Goal: Contribute content: Contribute content

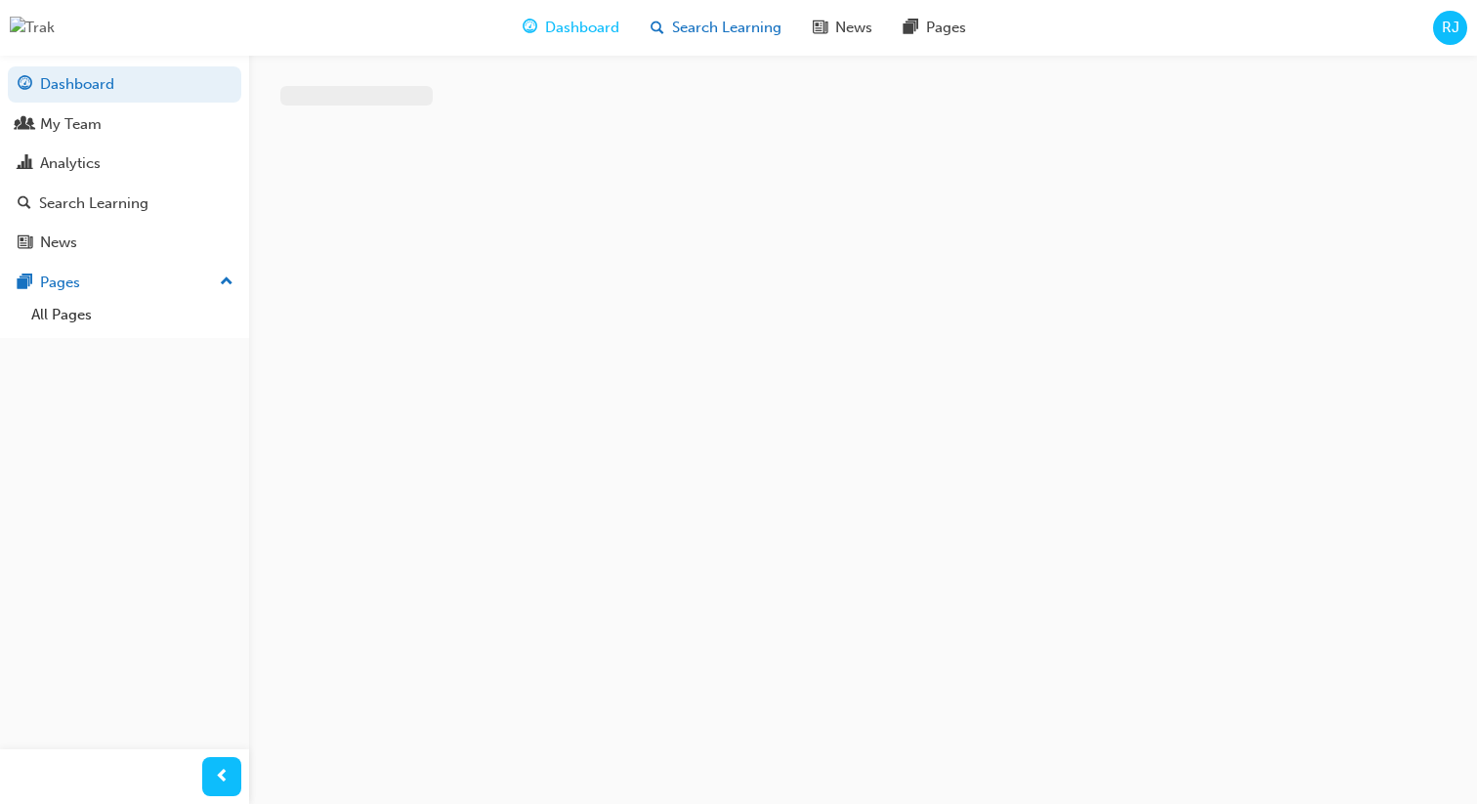
click at [673, 22] on span "Search Learning" at bounding box center [726, 28] width 109 height 22
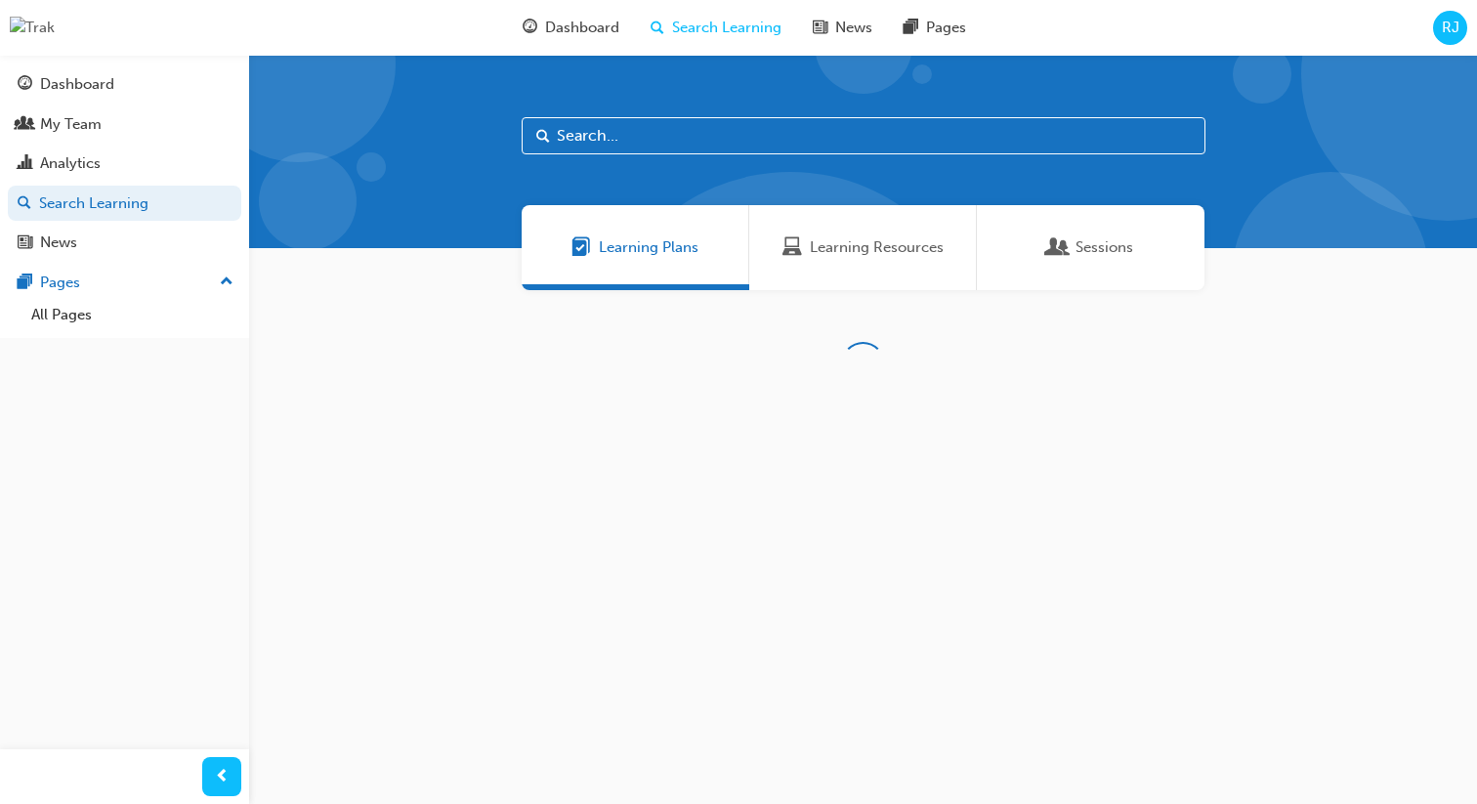
click at [1025, 243] on div "Sessions" at bounding box center [1091, 247] width 228 height 85
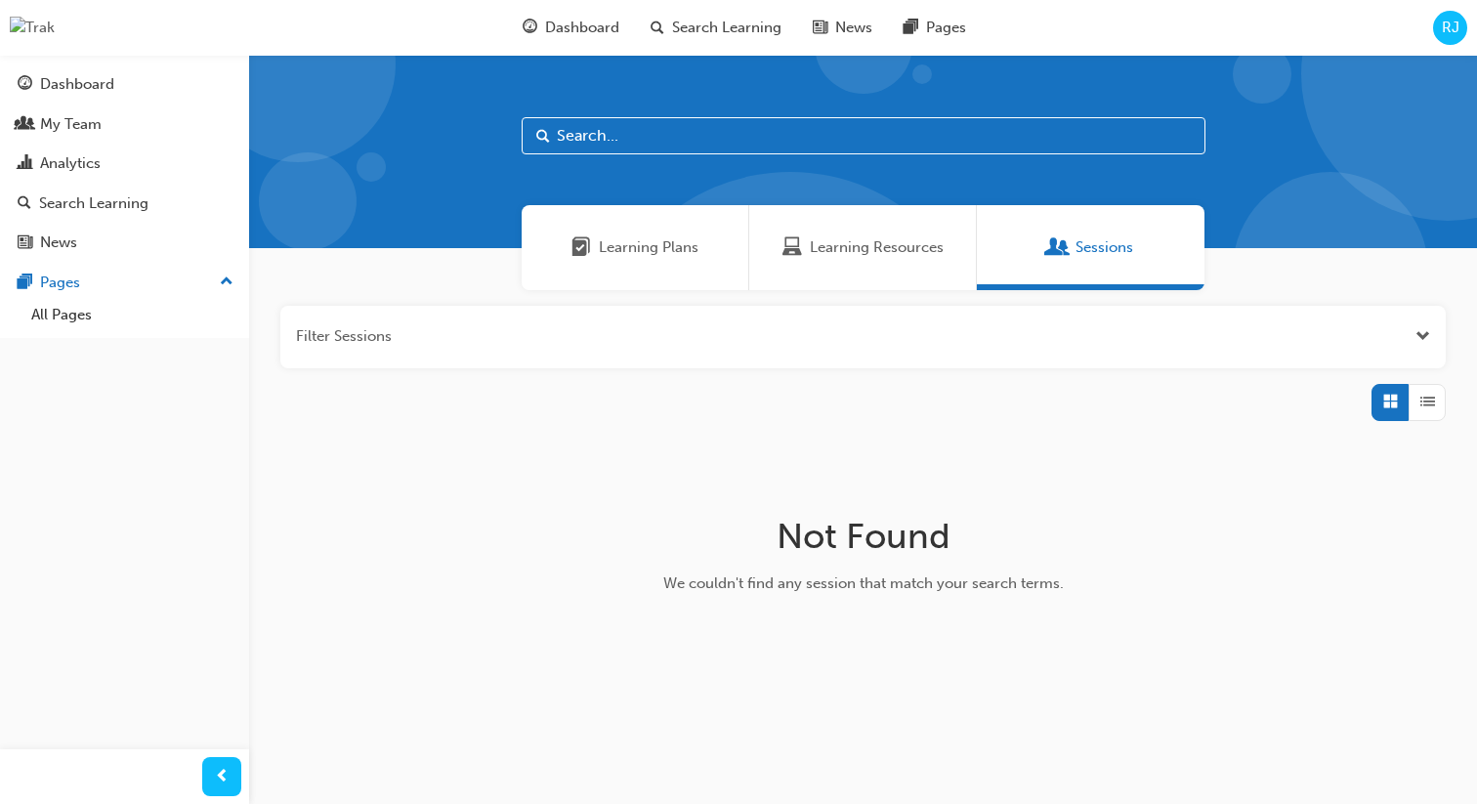
click at [877, 255] on span "Learning Resources" at bounding box center [877, 247] width 134 height 22
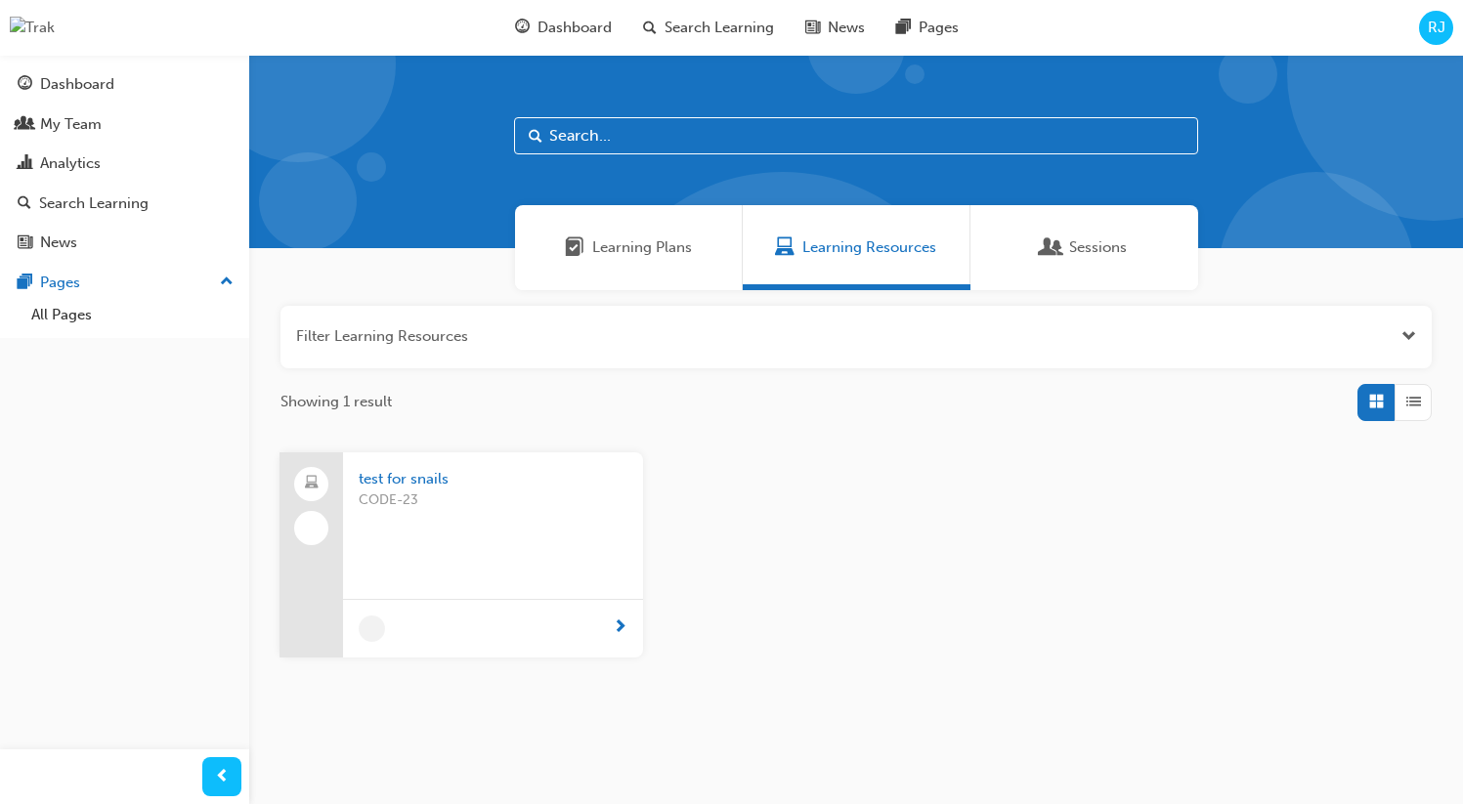
click at [445, 476] on span "test for snails" at bounding box center [493, 479] width 269 height 22
click at [1439, 33] on span "RJ" at bounding box center [1436, 28] width 18 height 22
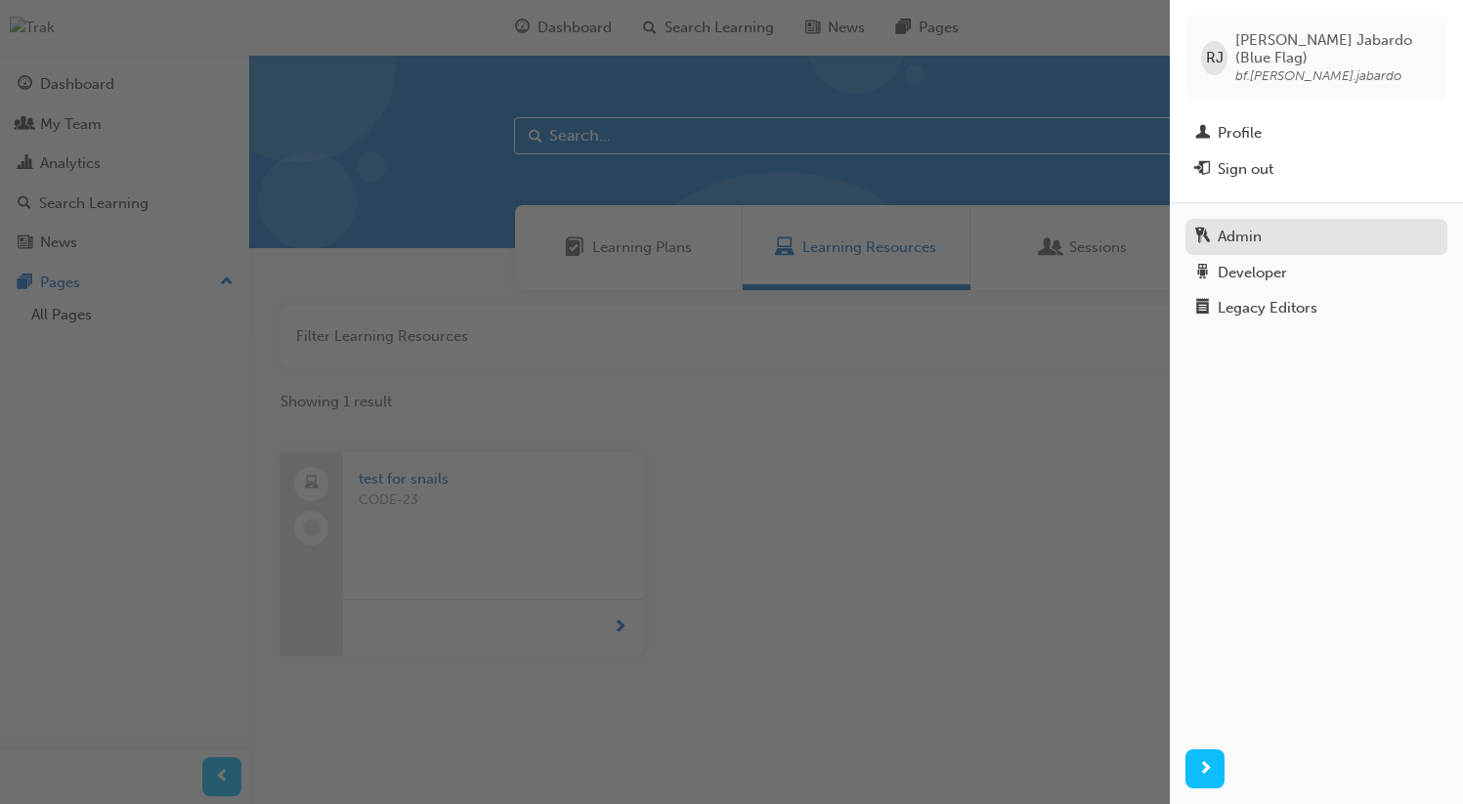
click at [1296, 229] on div "Admin" at bounding box center [1316, 237] width 242 height 24
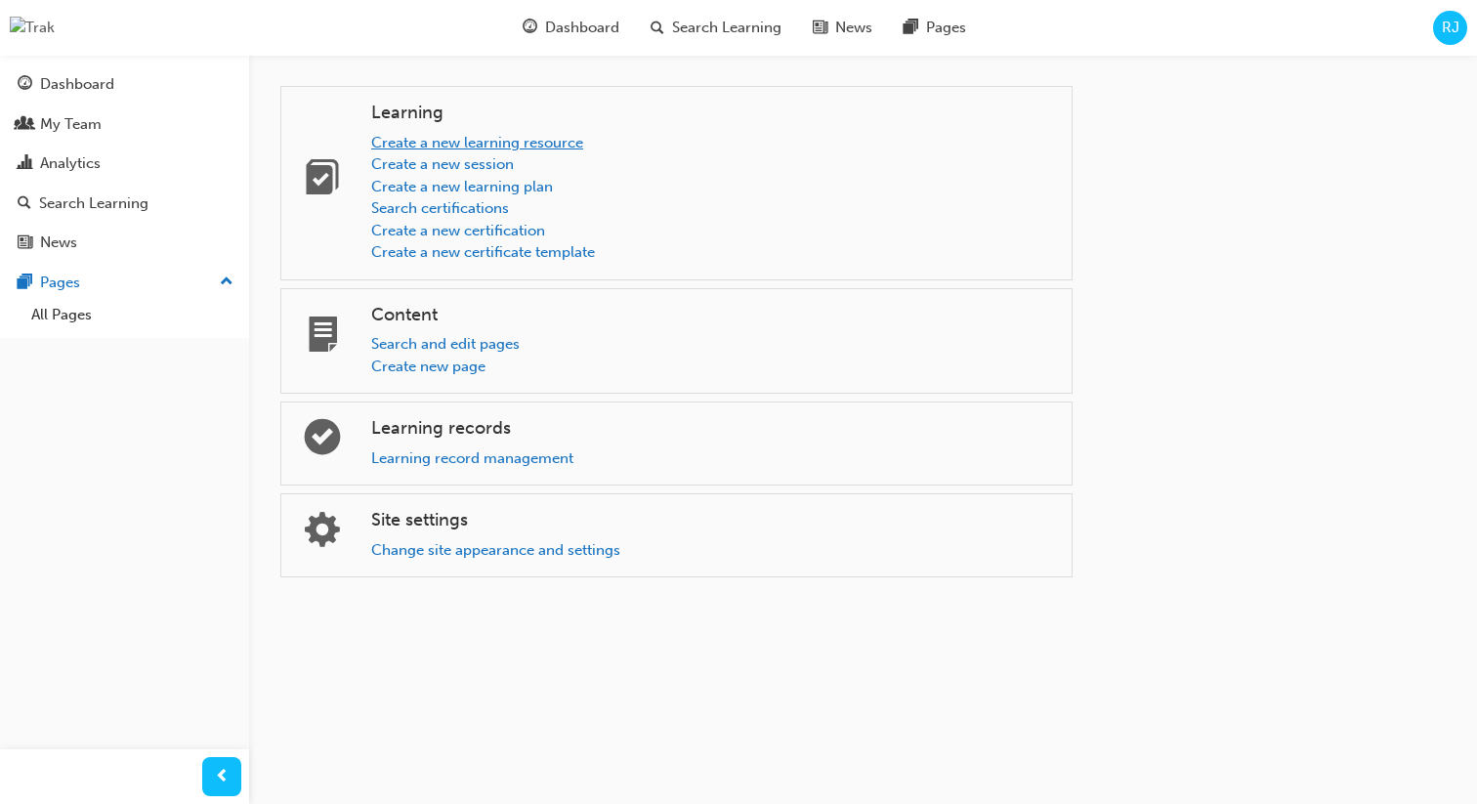
click at [513, 143] on link "Create a new learning resource" at bounding box center [477, 143] width 212 height 18
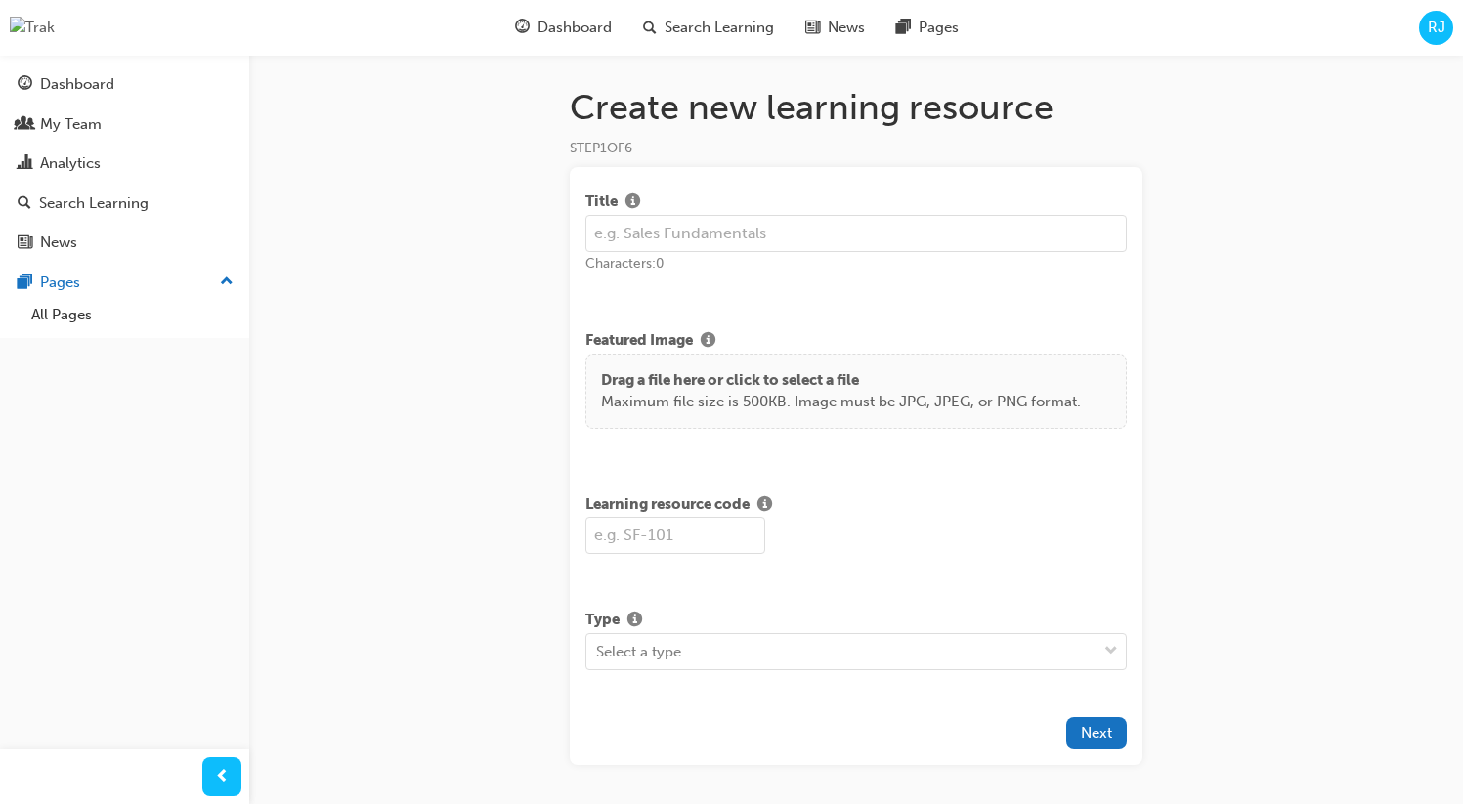
click at [642, 238] on input "text" at bounding box center [855, 233] width 541 height 37
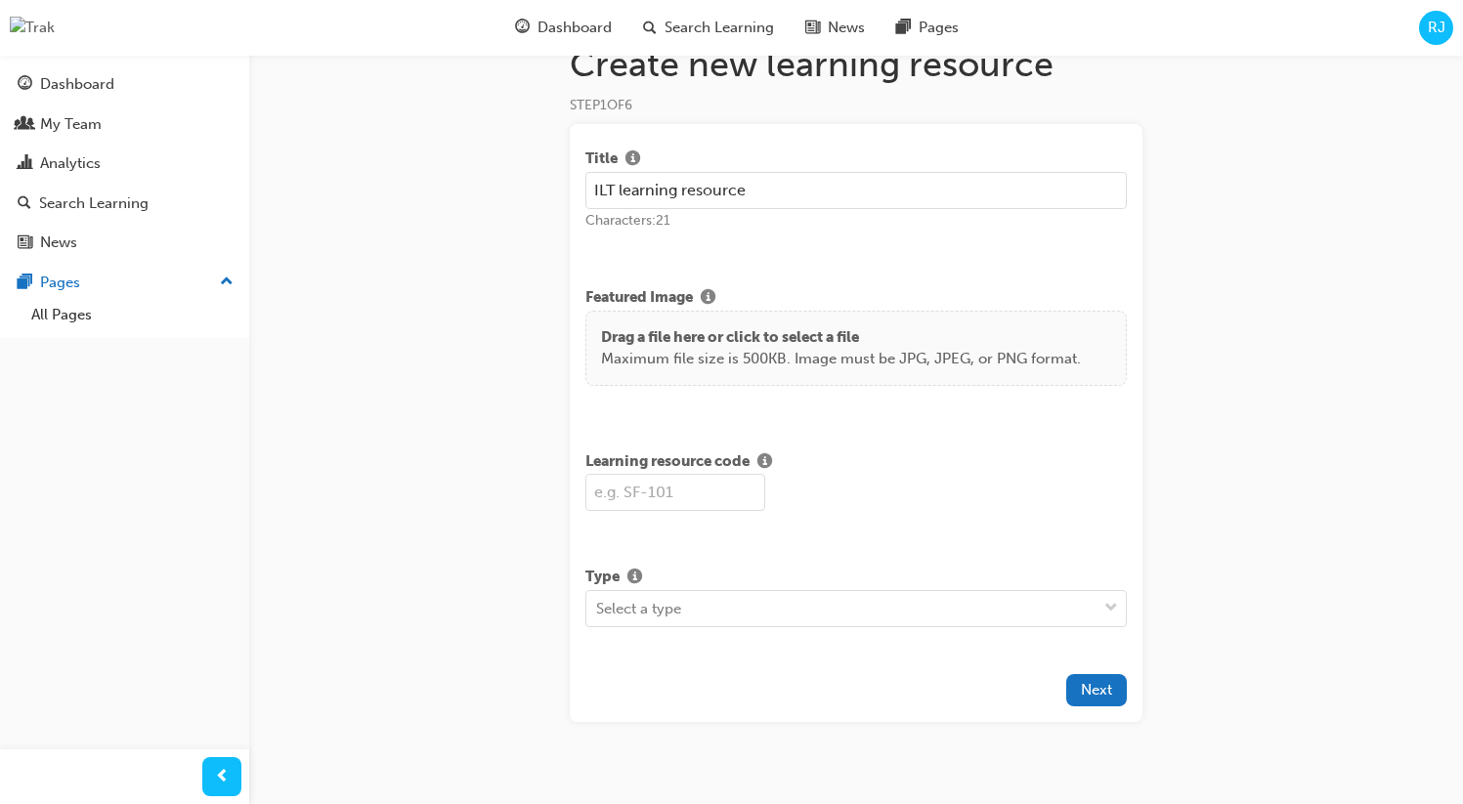
scroll to position [72, 0]
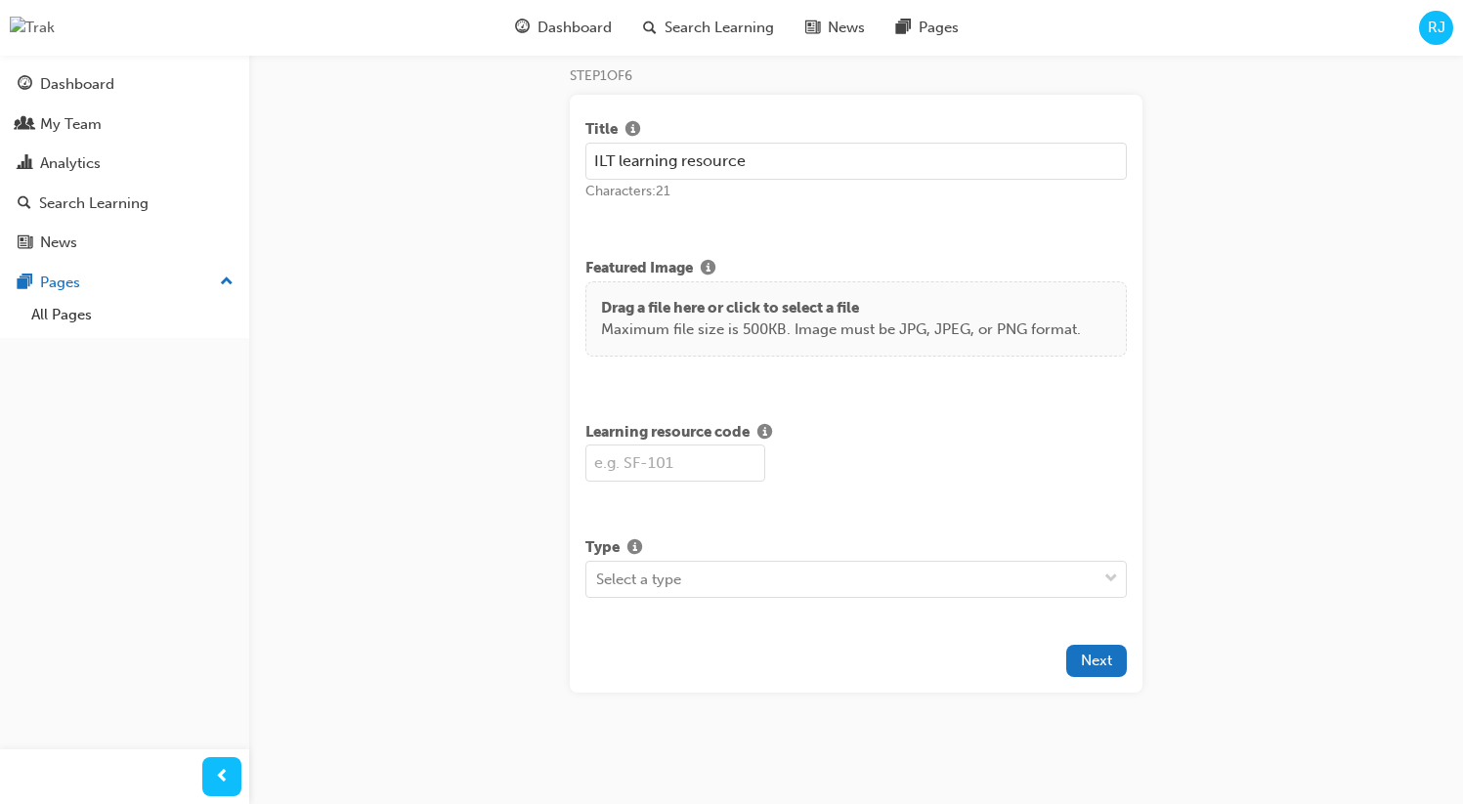
type input "ILT learning resource"
click at [698, 465] on input "text" at bounding box center [675, 463] width 180 height 37
type input "ILT-1"
click at [711, 582] on div "Select a type" at bounding box center [841, 579] width 510 height 34
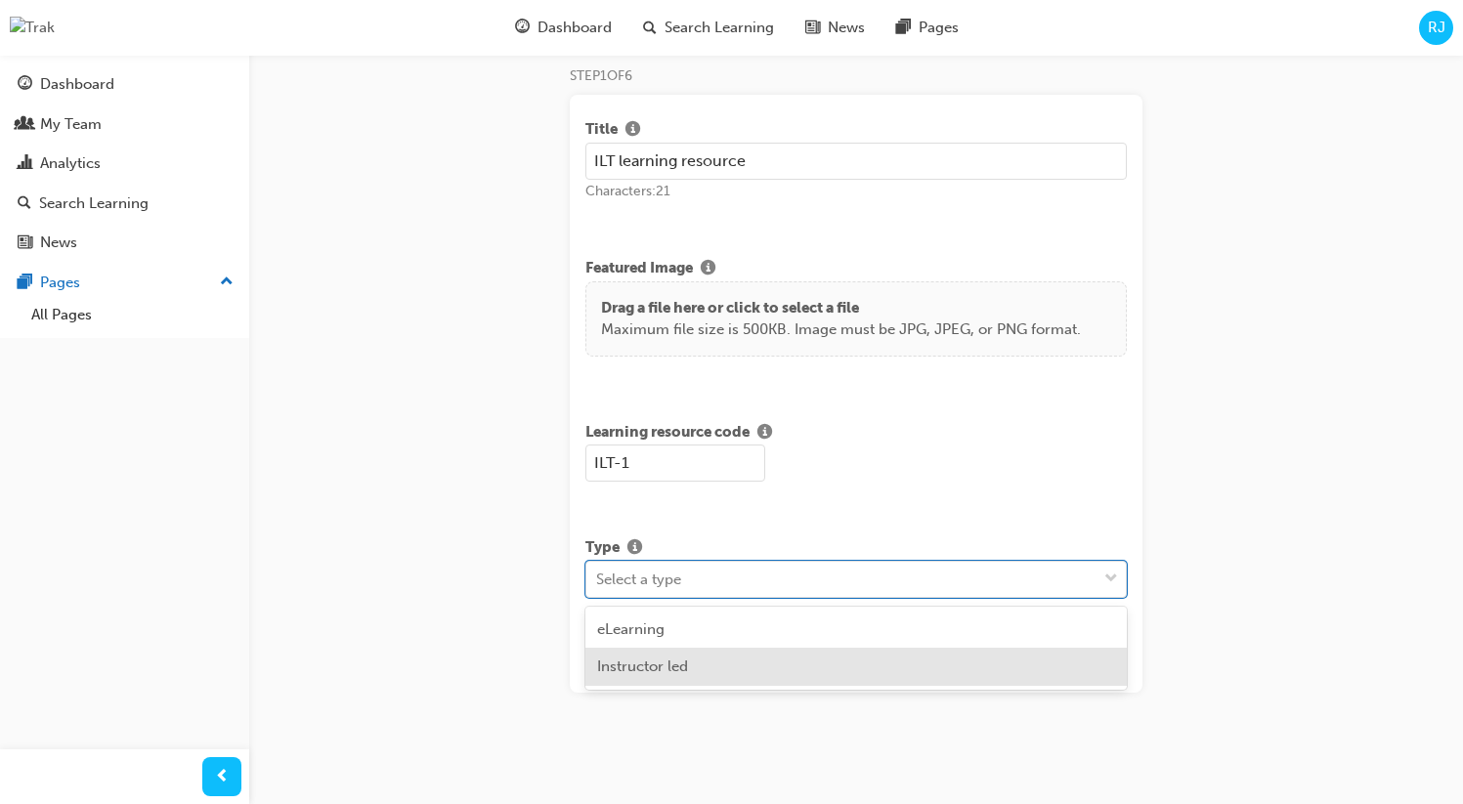
click at [656, 670] on span "Instructor led" at bounding box center [642, 667] width 91 height 18
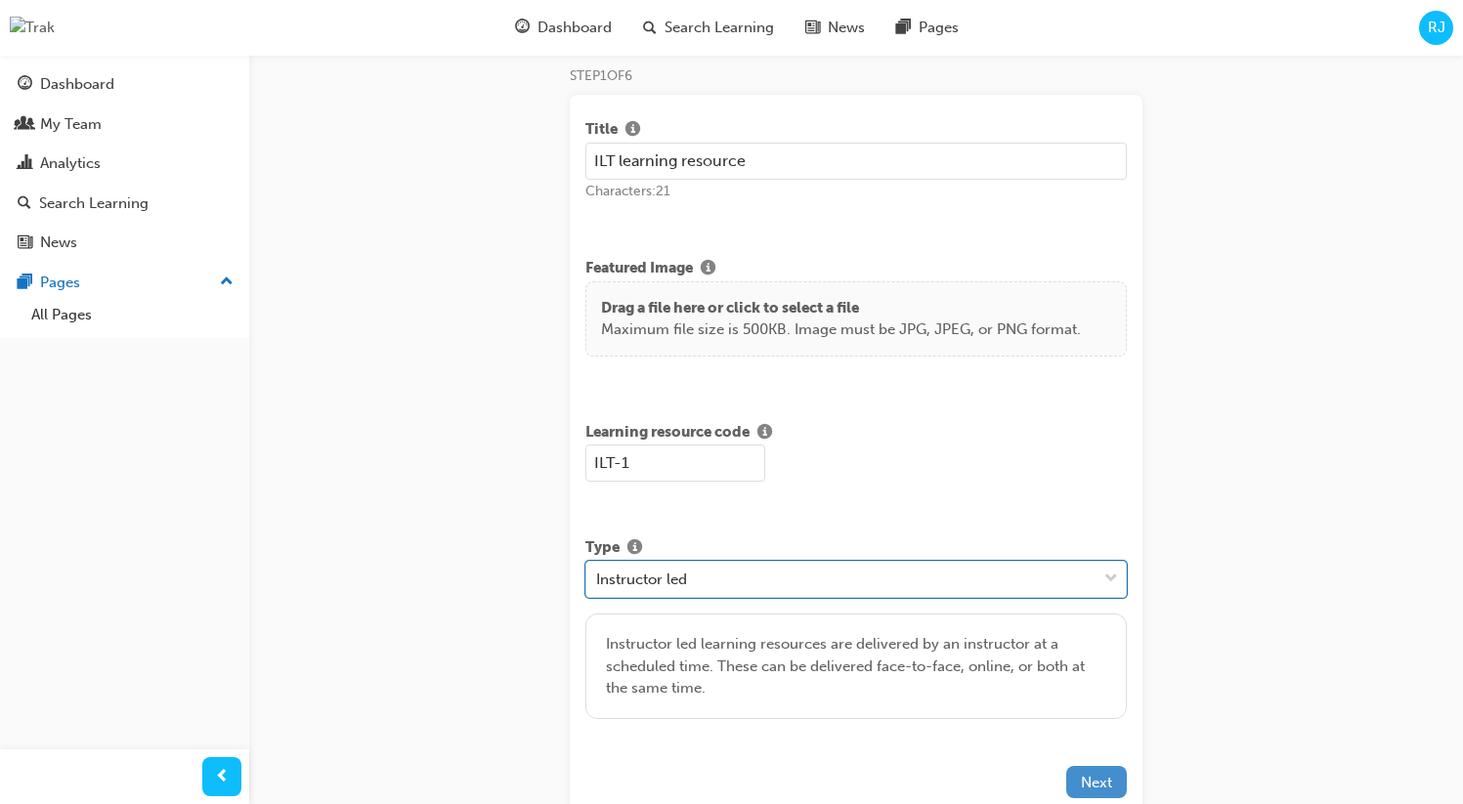
click at [1096, 787] on span "Next" at bounding box center [1096, 783] width 31 height 18
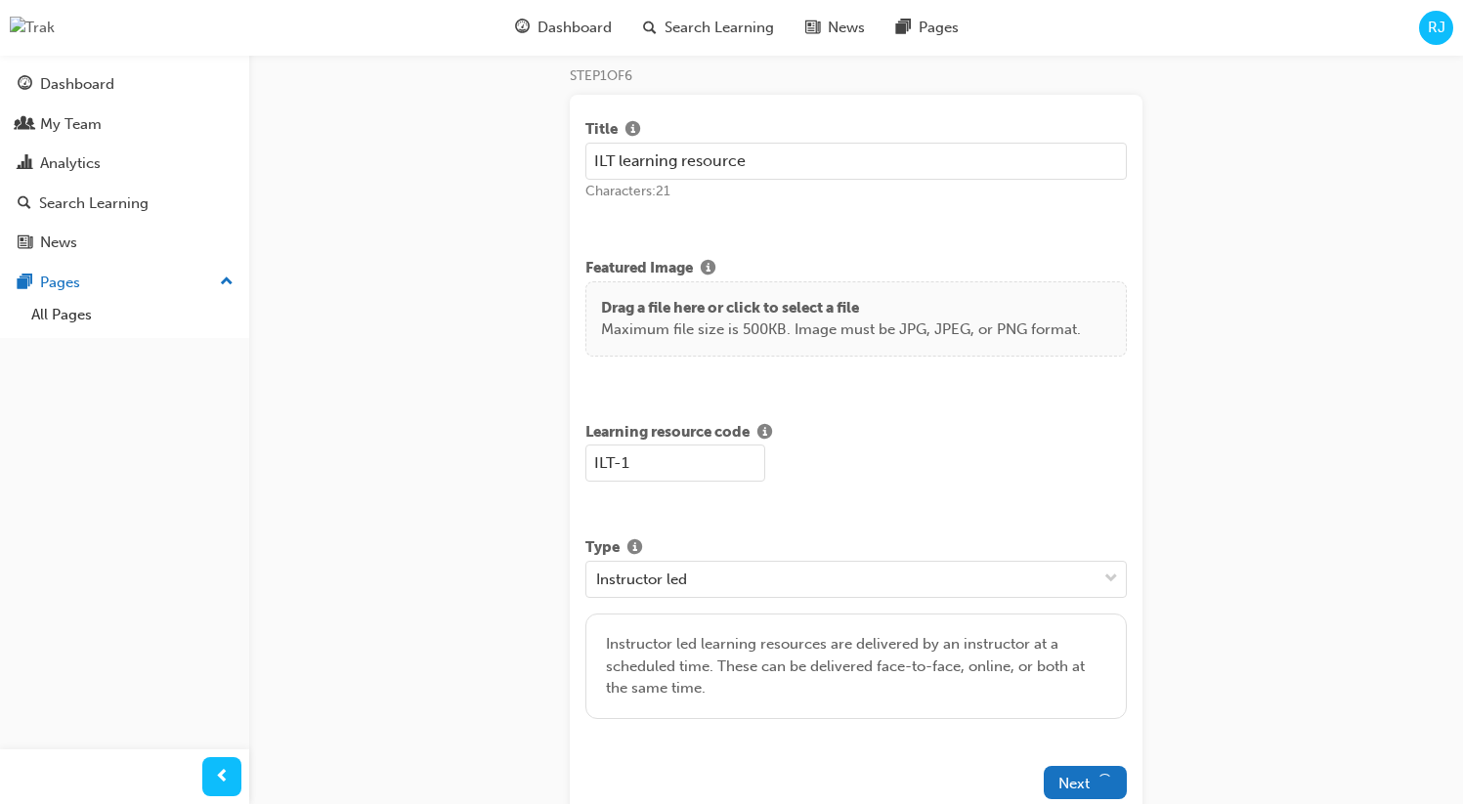
scroll to position [195, 0]
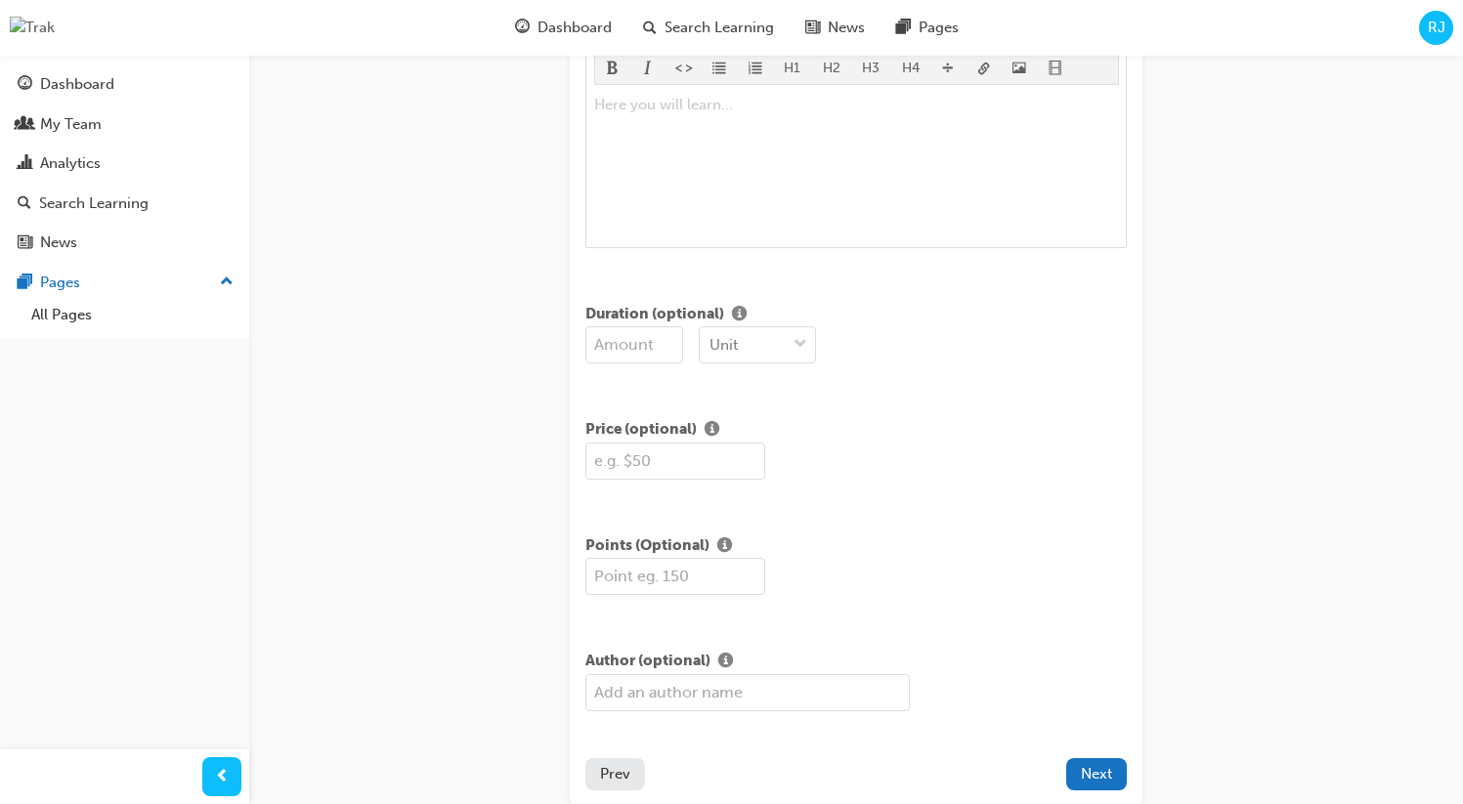
scroll to position [474, 0]
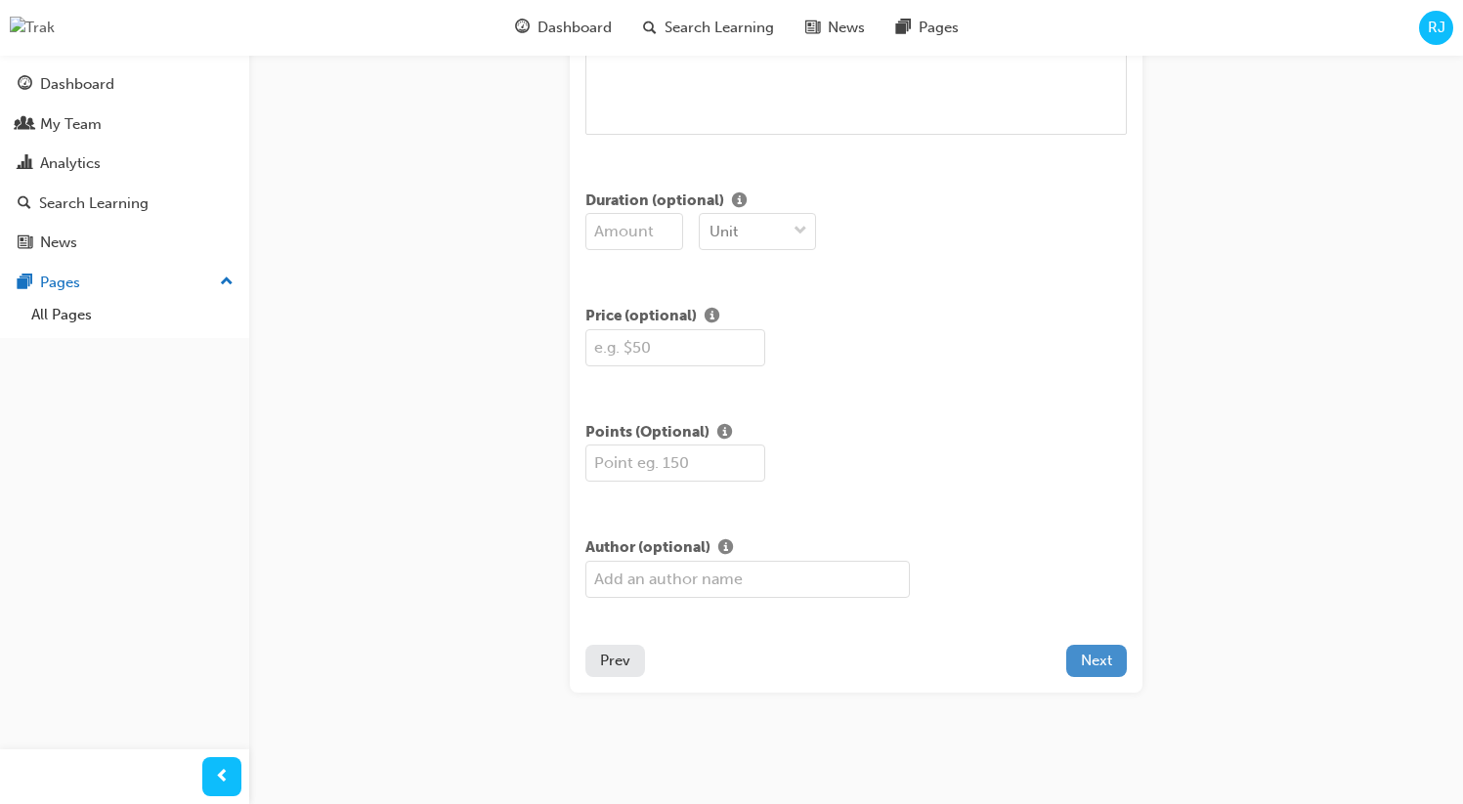
click at [1115, 661] on button "Next" at bounding box center [1096, 661] width 61 height 32
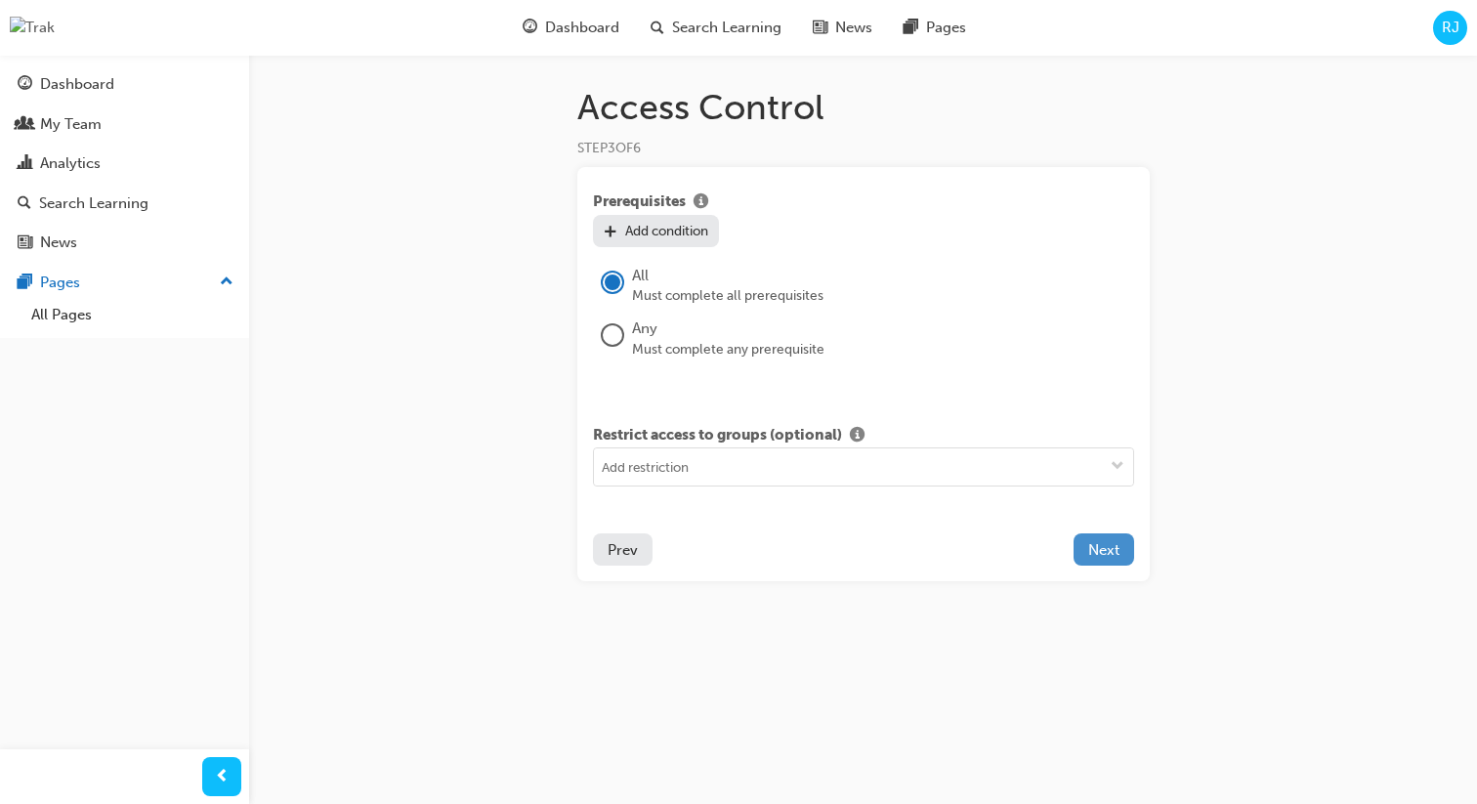
click at [1107, 549] on span "Next" at bounding box center [1103, 550] width 31 height 18
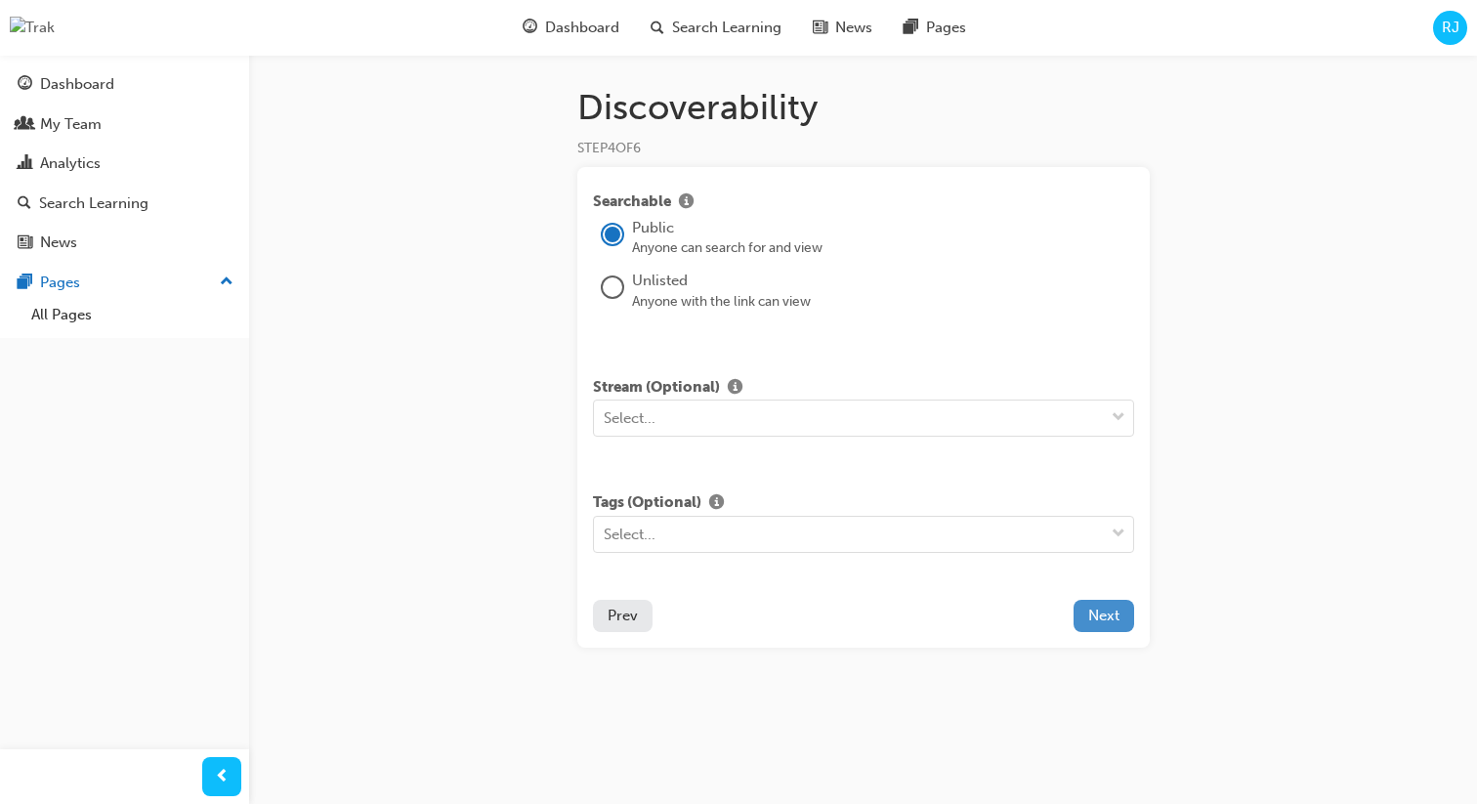
click at [1099, 621] on span "Next" at bounding box center [1103, 616] width 31 height 18
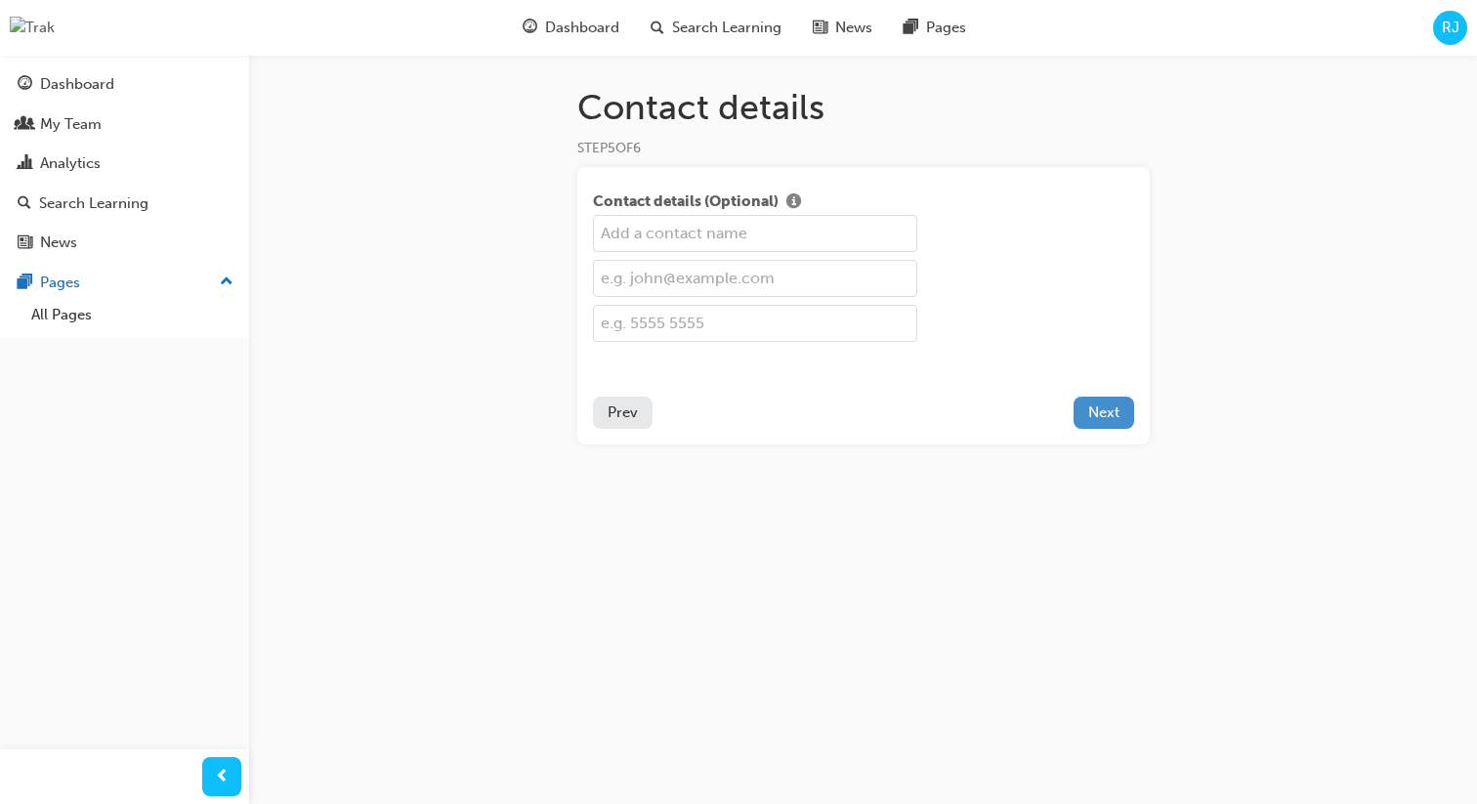
click at [1108, 404] on span "Next" at bounding box center [1103, 413] width 31 height 18
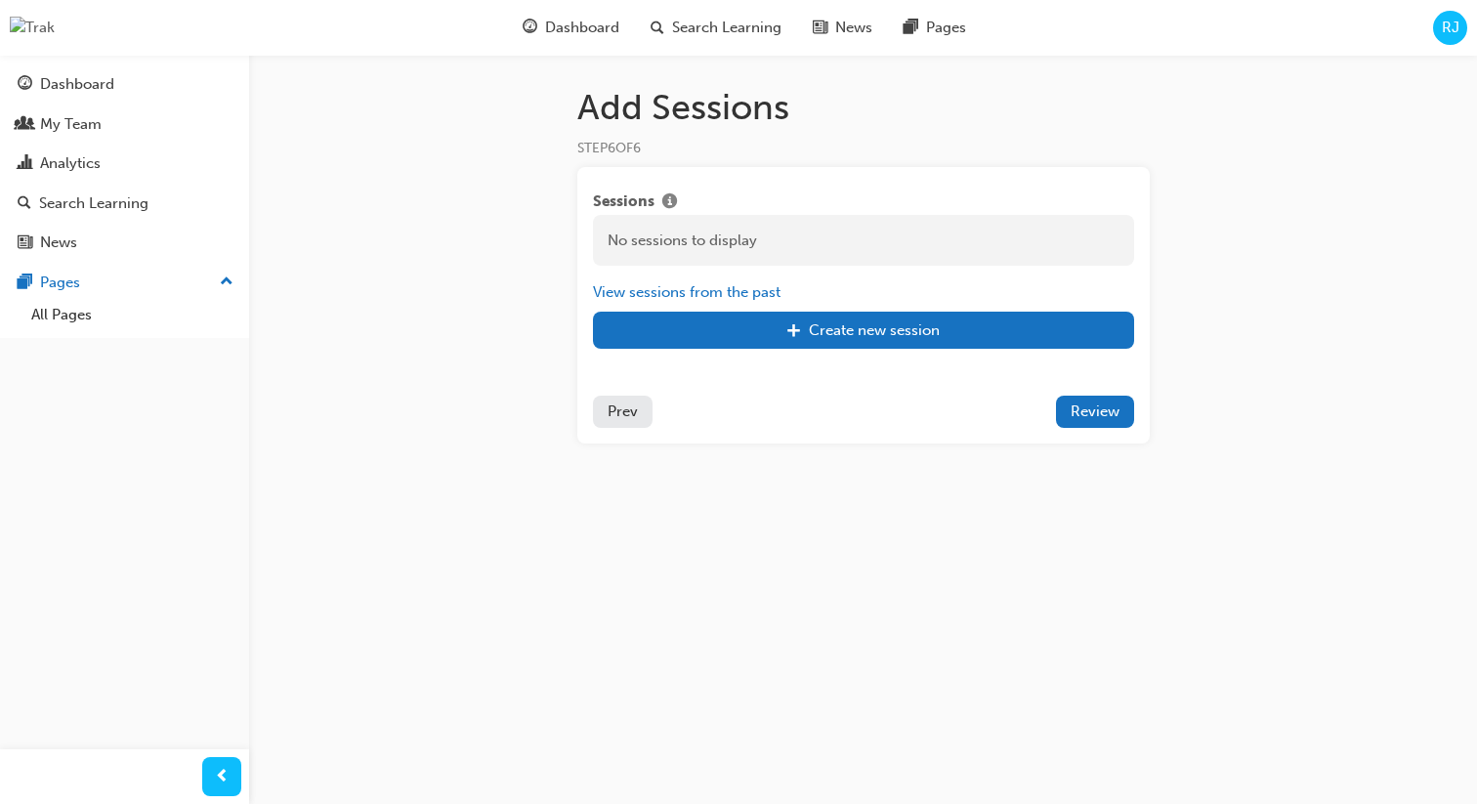
click at [874, 267] on div "Sessions No sessions to display View sessions from the past Create new session" at bounding box center [863, 270] width 541 height 158
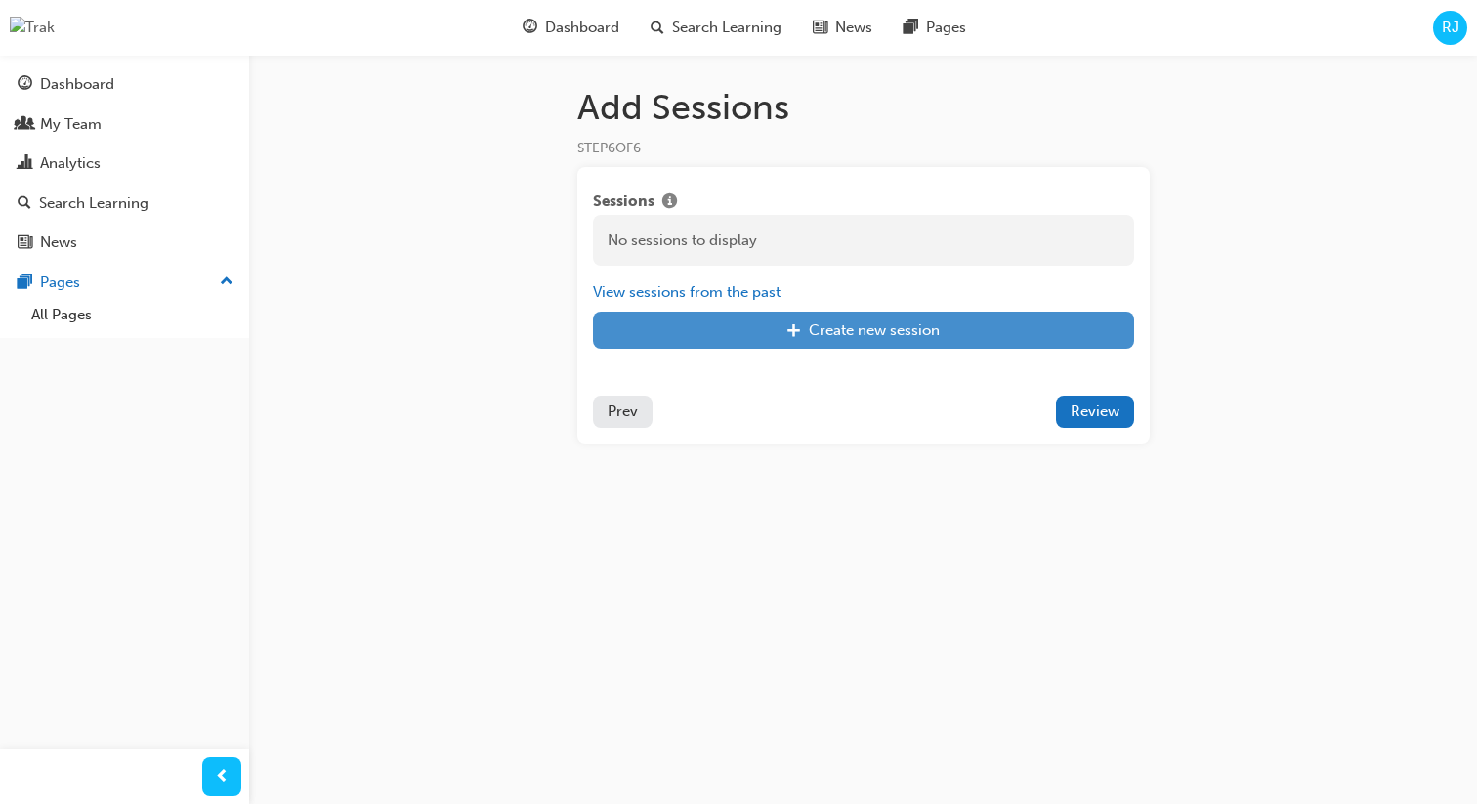
click at [849, 329] on div "Create new session" at bounding box center [874, 330] width 131 height 18
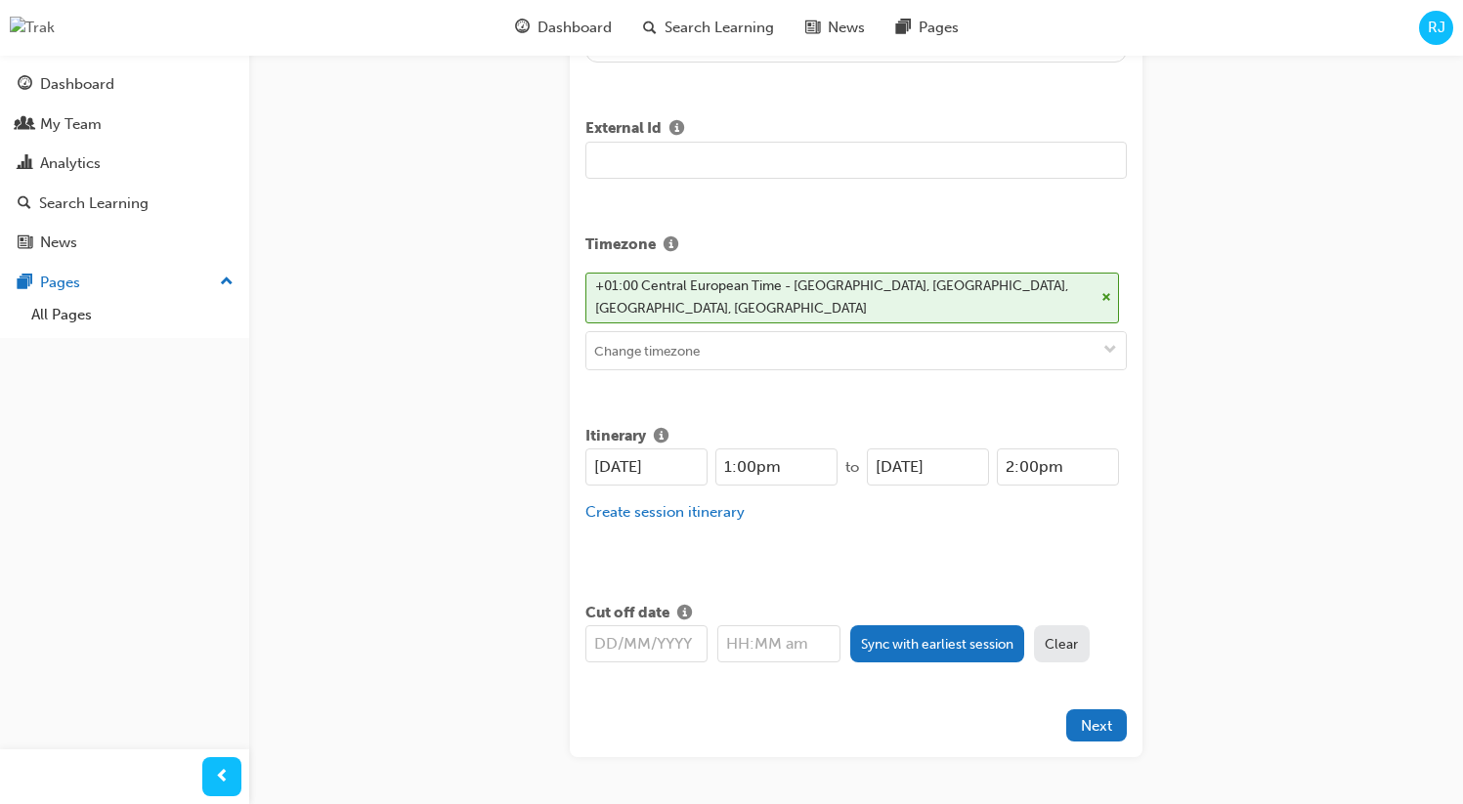
scroll to position [636, 0]
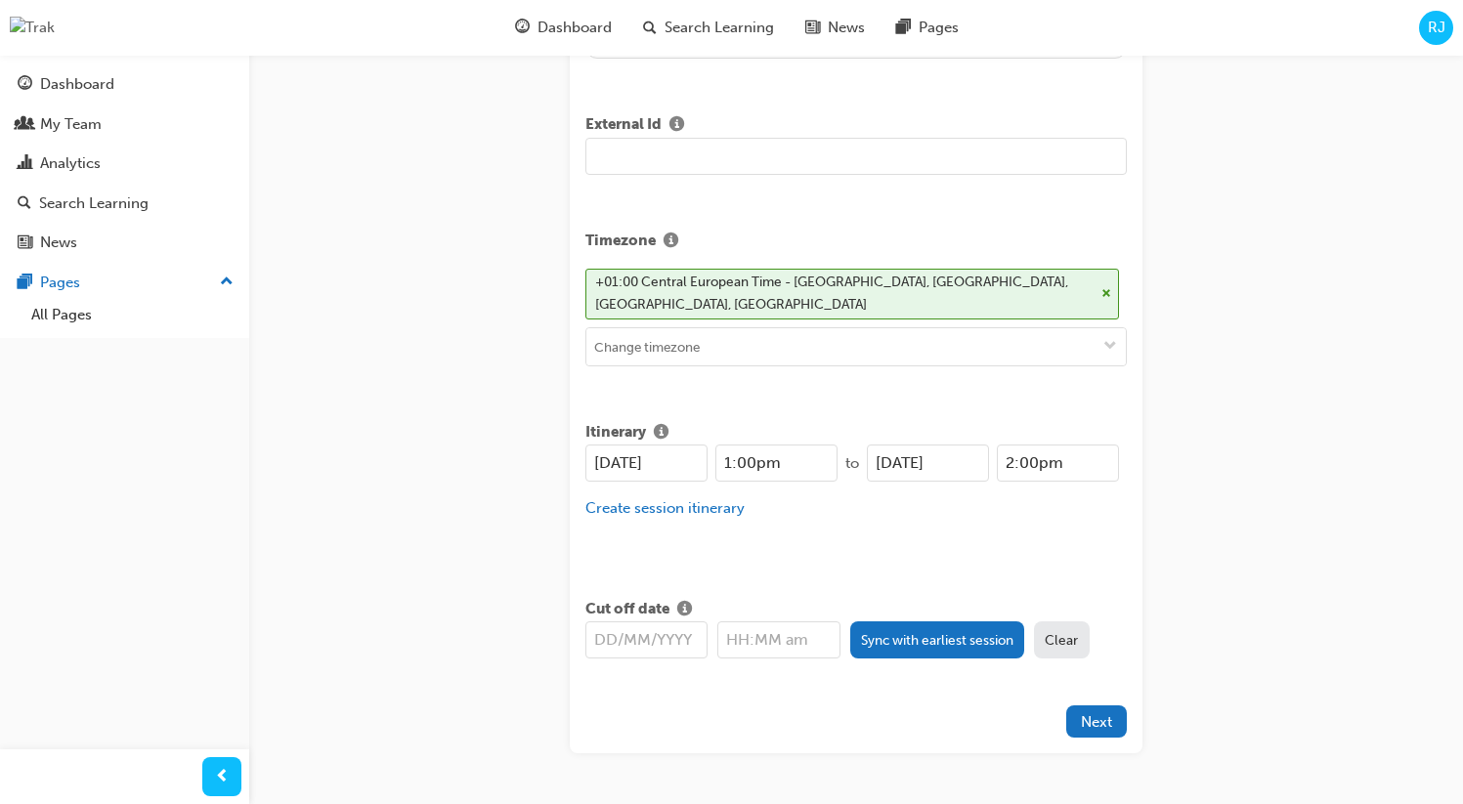
click at [687, 445] on input "01/10/2025" at bounding box center [646, 463] width 122 height 37
type input "01/10/2026"
click at [972, 445] on input "01/10/2025" at bounding box center [928, 463] width 122 height 37
type input "01/10/2026"
click at [854, 621] on button "Sync with earliest session" at bounding box center [937, 639] width 175 height 37
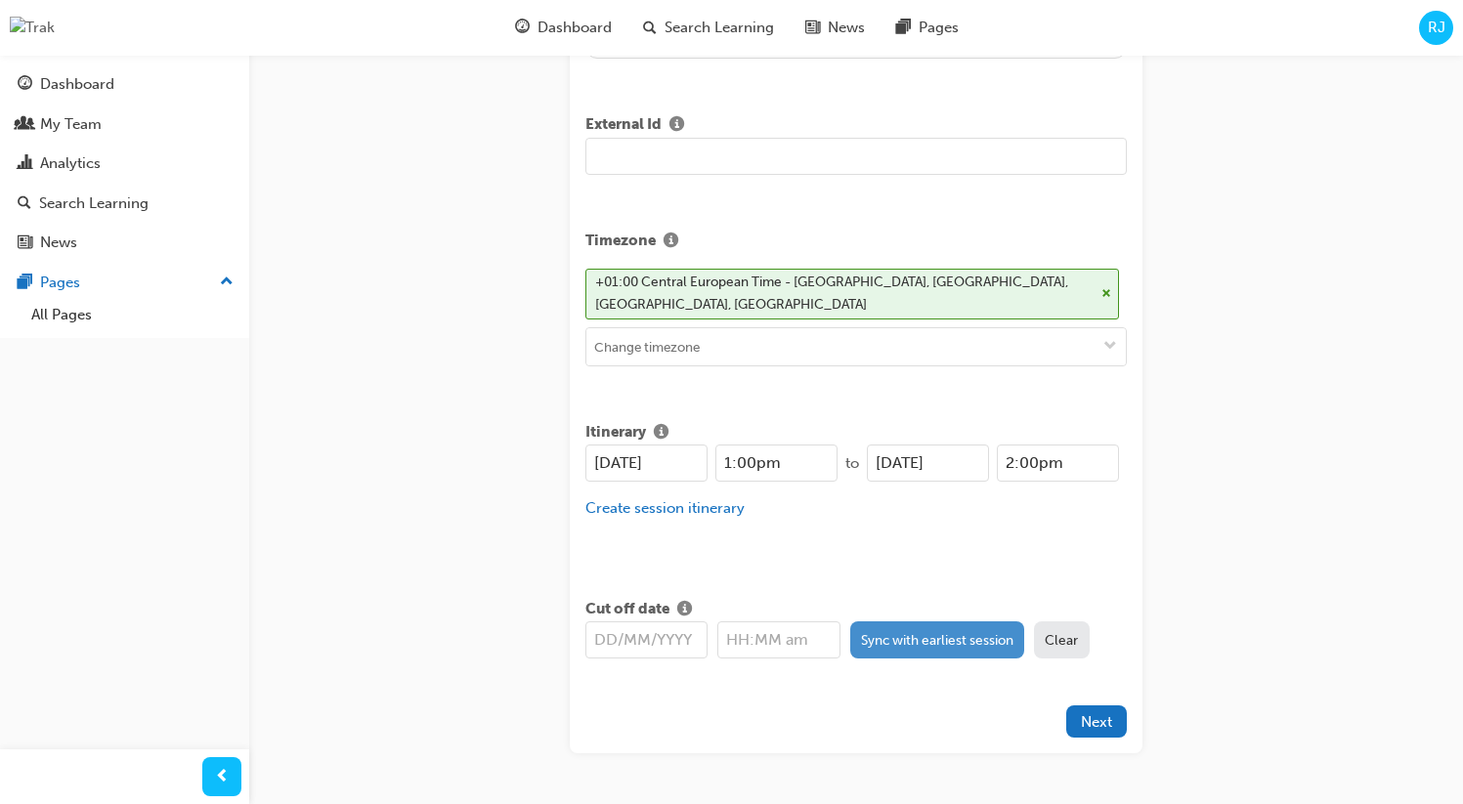
type input "01/10/2026"
type input "1:00pm"
click at [1104, 713] on span "Next" at bounding box center [1096, 722] width 31 height 18
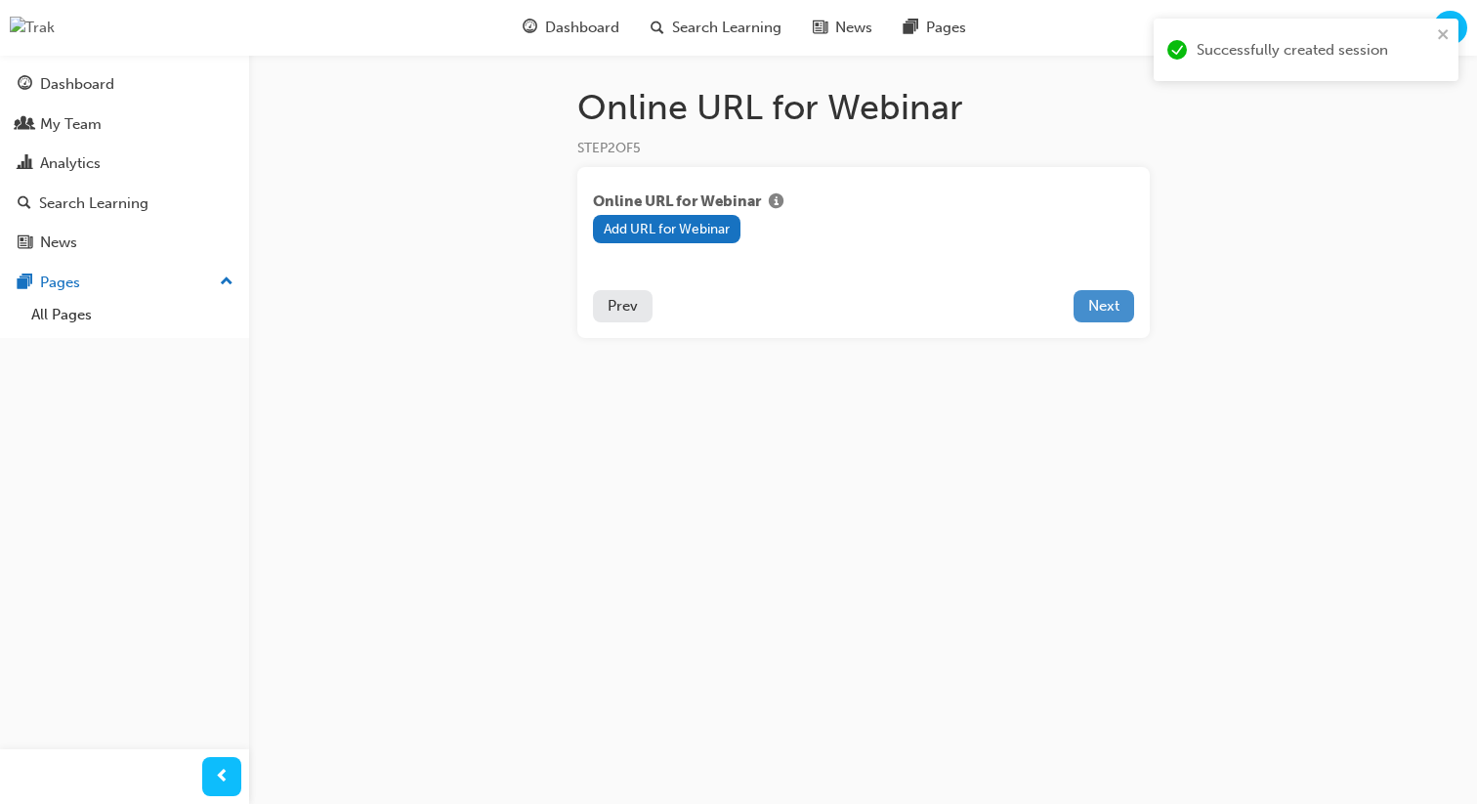
click at [1125, 311] on button "Next" at bounding box center [1104, 306] width 61 height 32
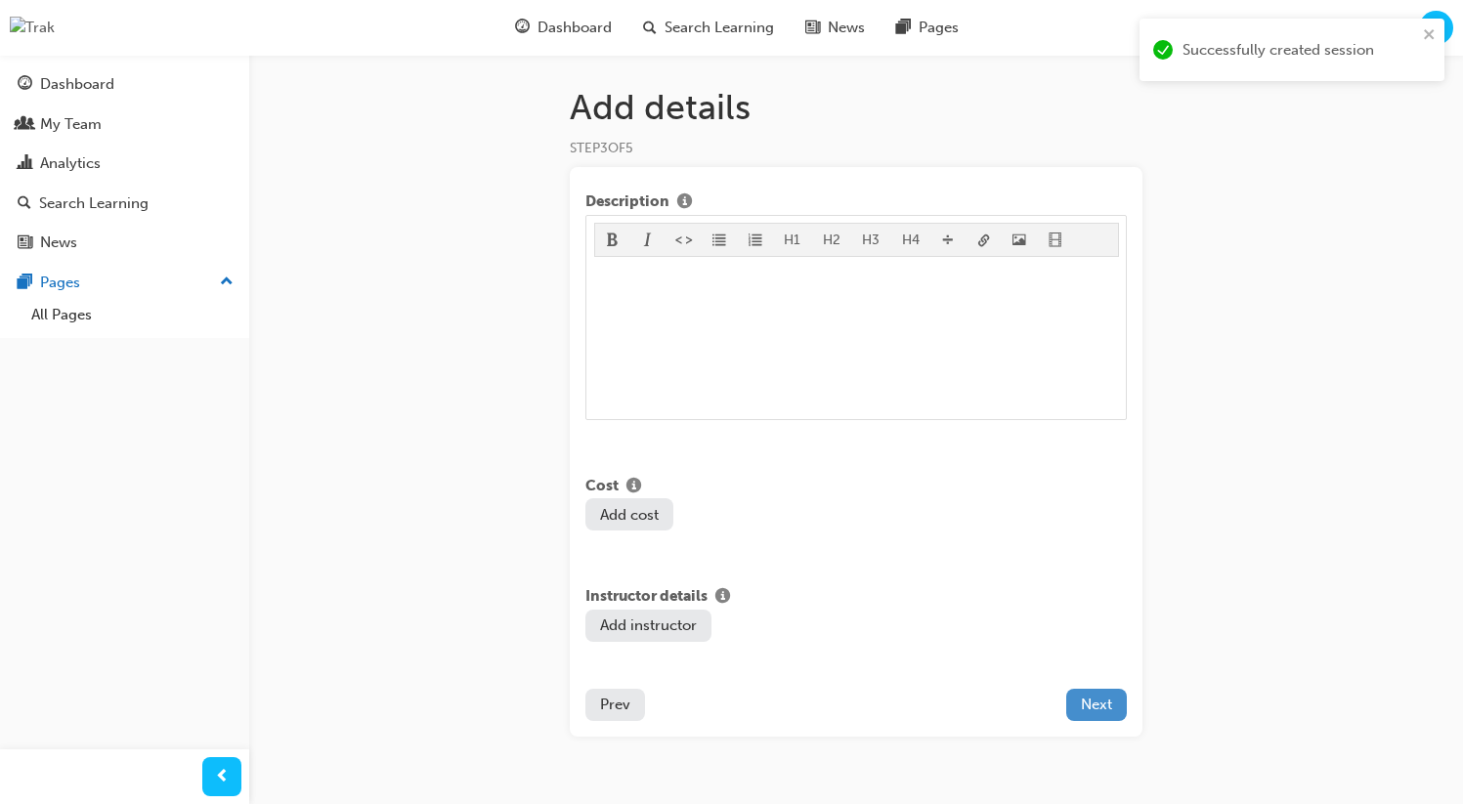
click at [1081, 707] on span "Next" at bounding box center [1096, 705] width 31 height 18
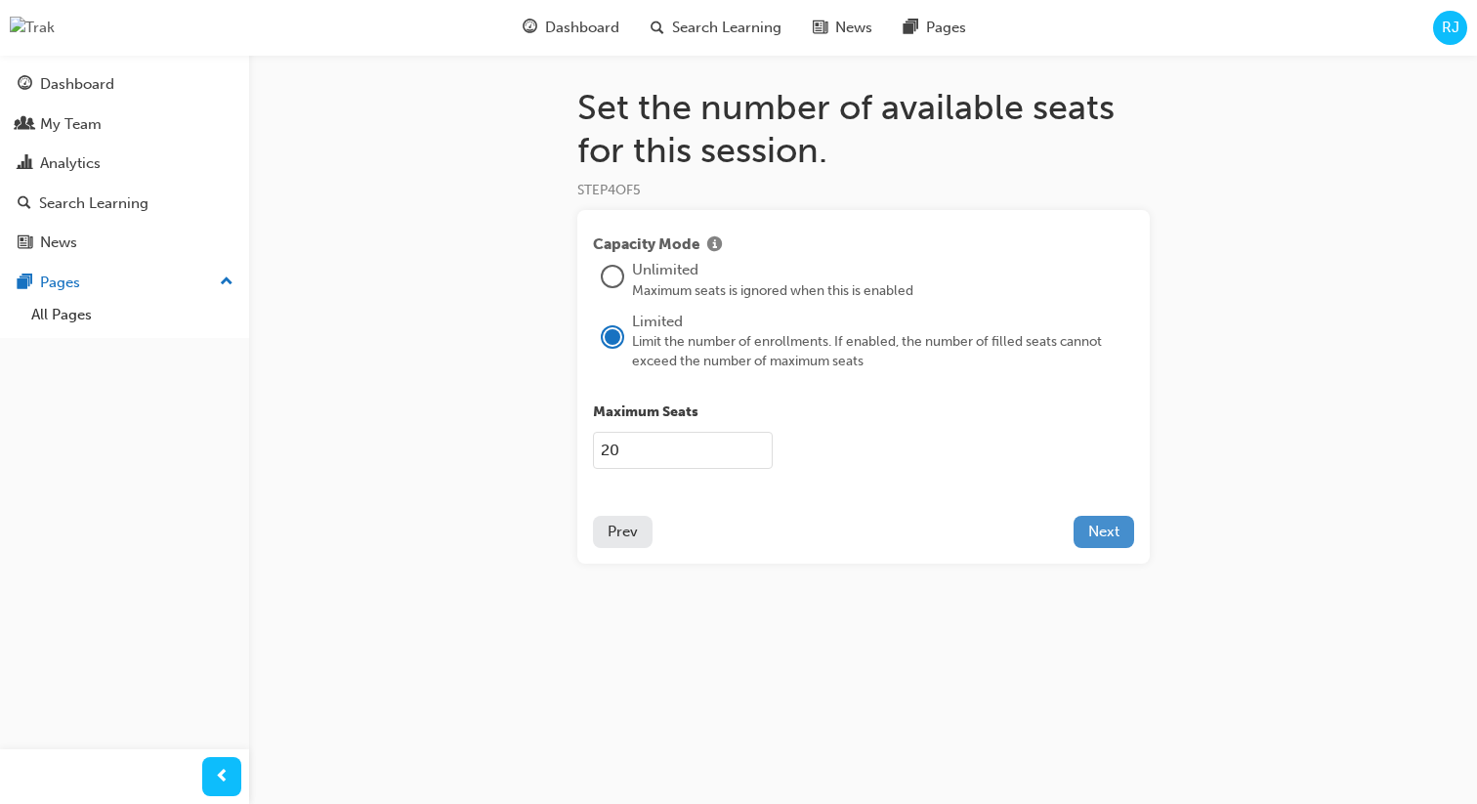
click at [1099, 517] on button "Next" at bounding box center [1104, 532] width 61 height 32
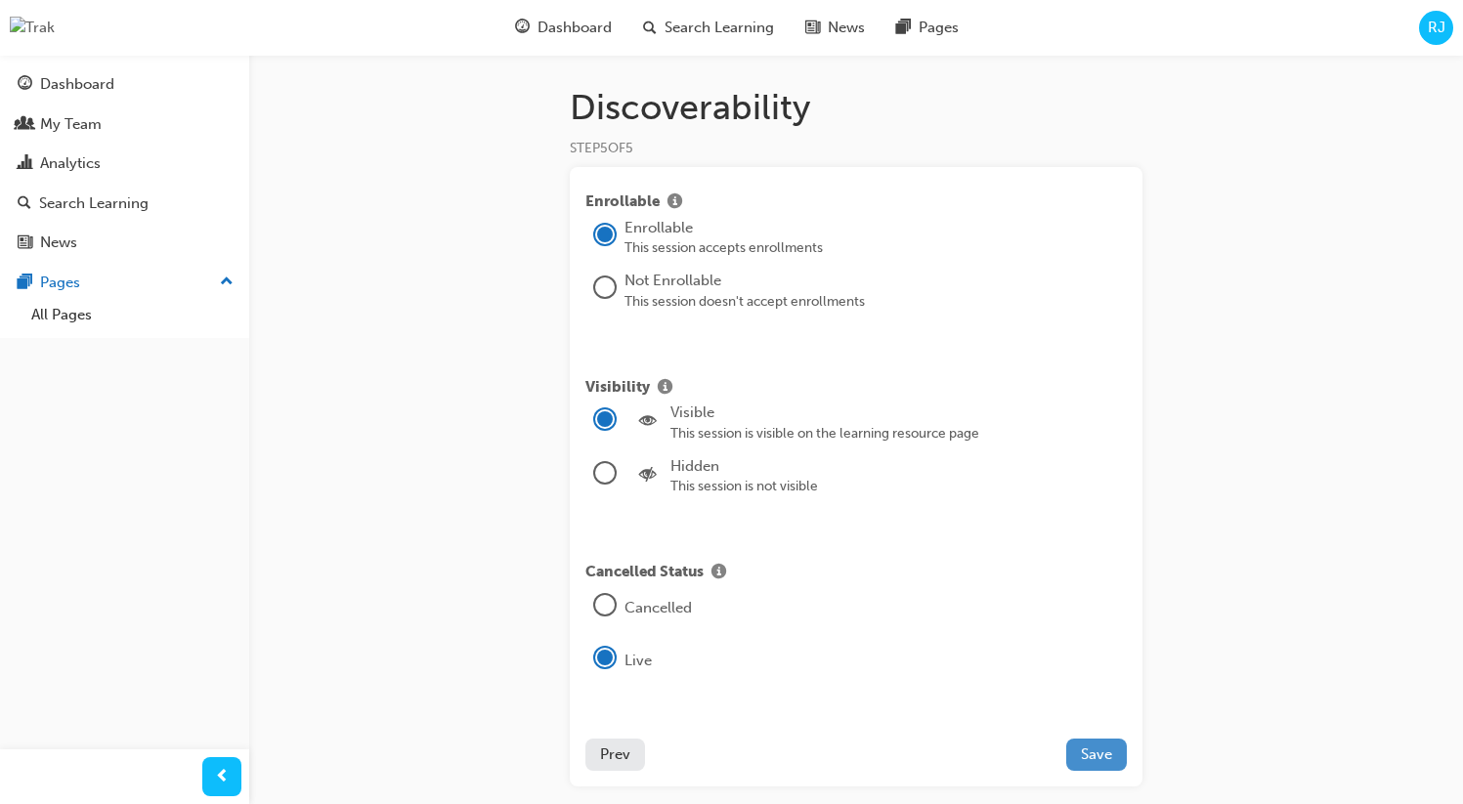
click at [1086, 753] on span "Save" at bounding box center [1096, 754] width 31 height 18
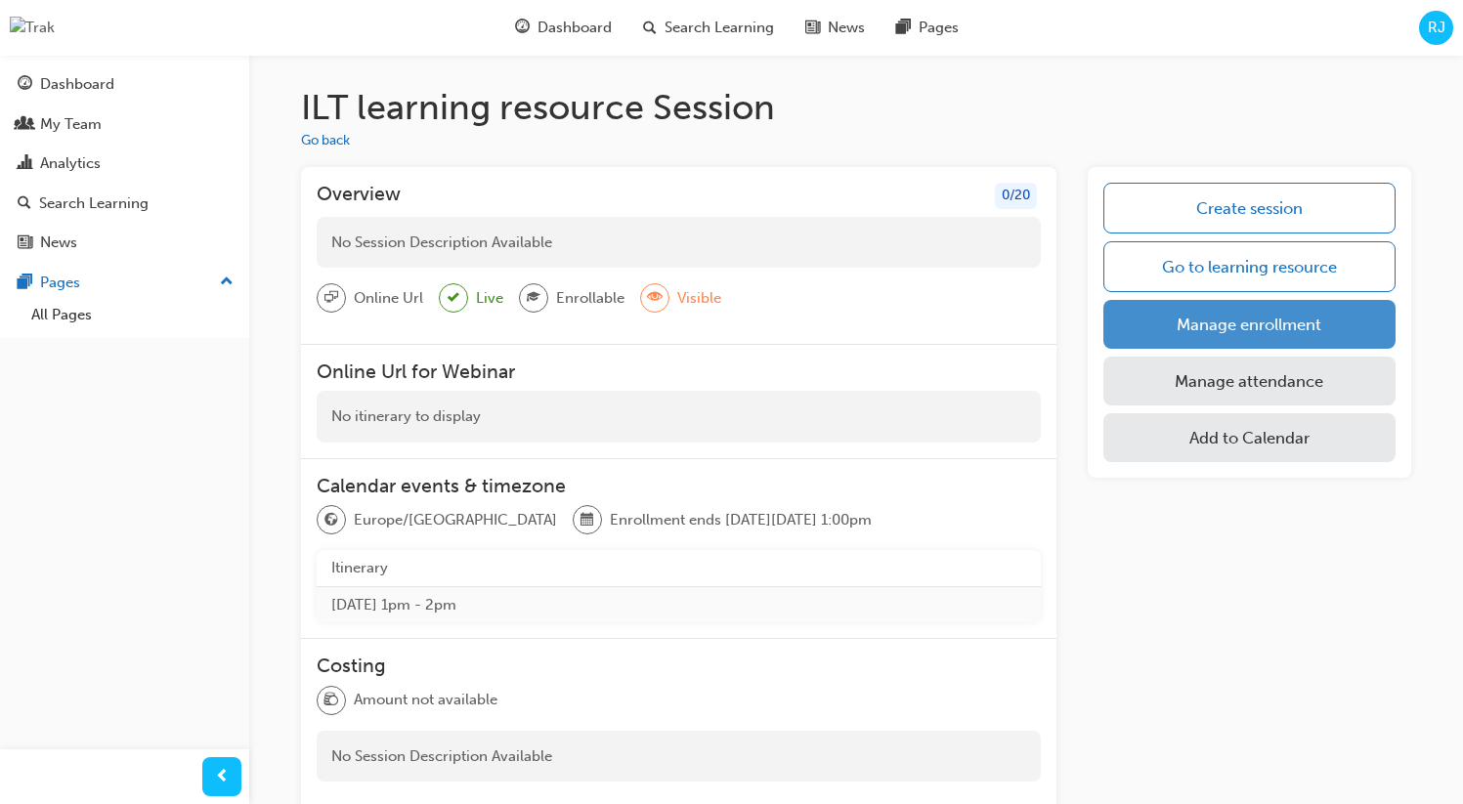
click at [1199, 323] on link "Manage enrollment" at bounding box center [1249, 324] width 292 height 49
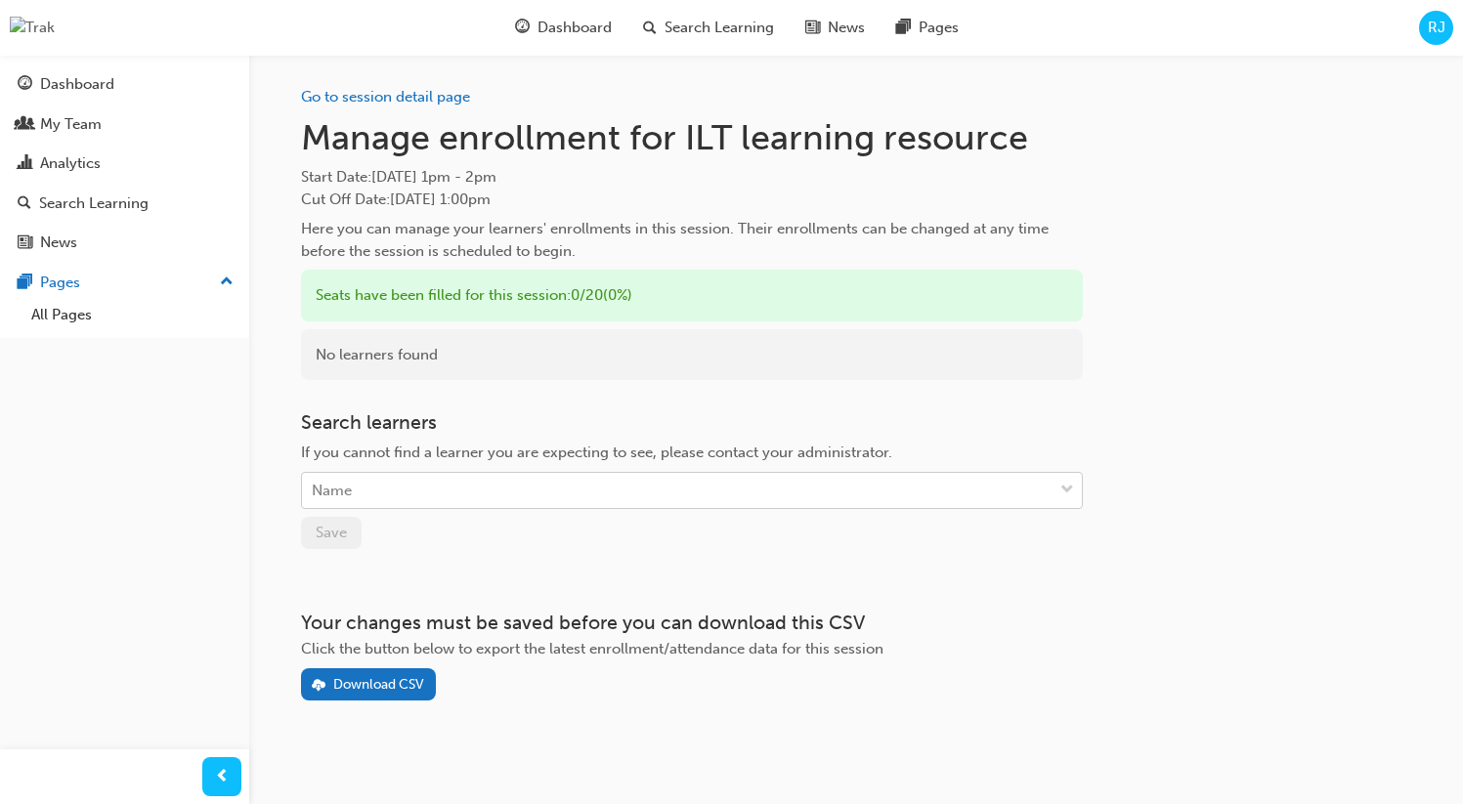
click at [338, 488] on div "Name" at bounding box center [332, 491] width 40 height 22
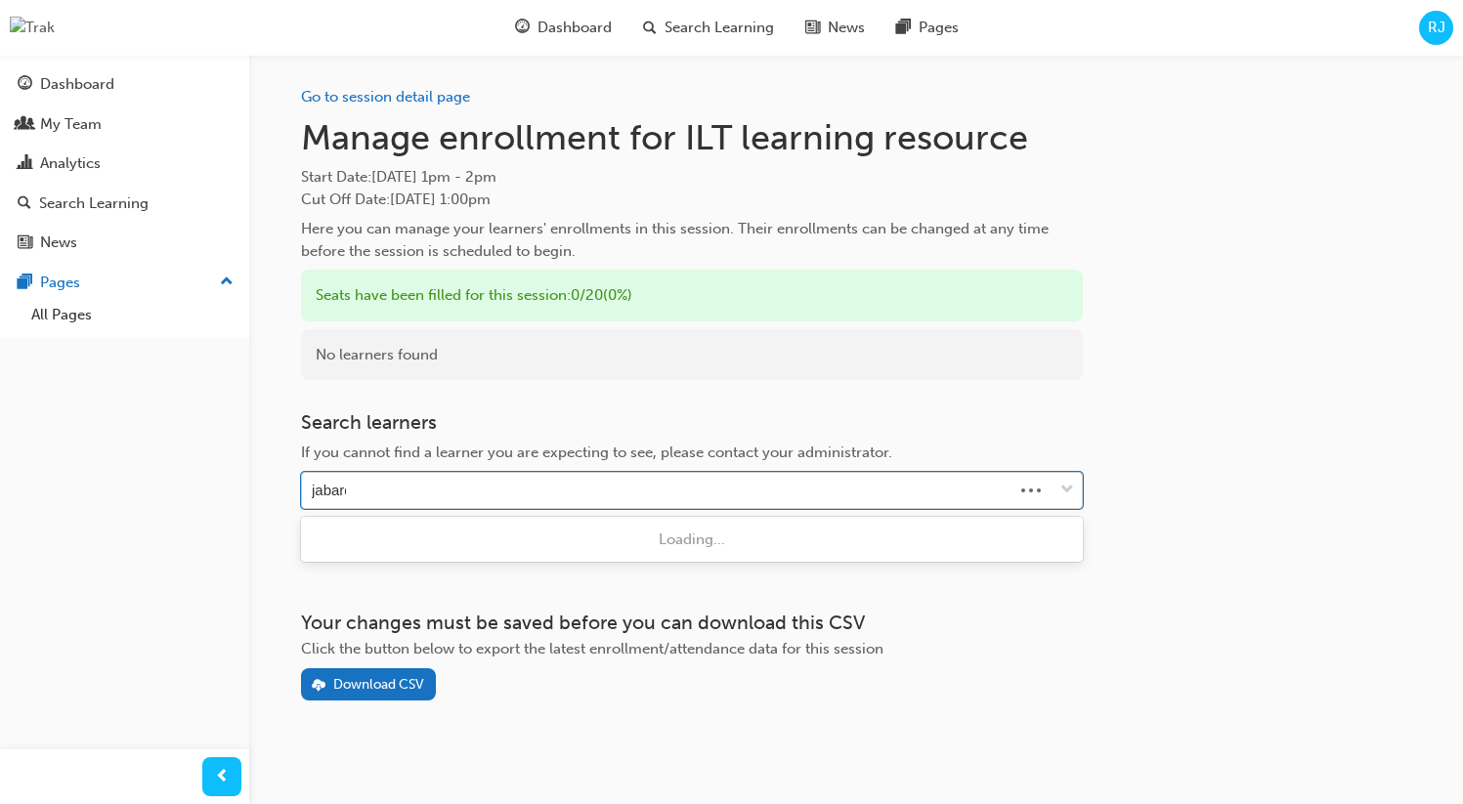
type input "jabardo"
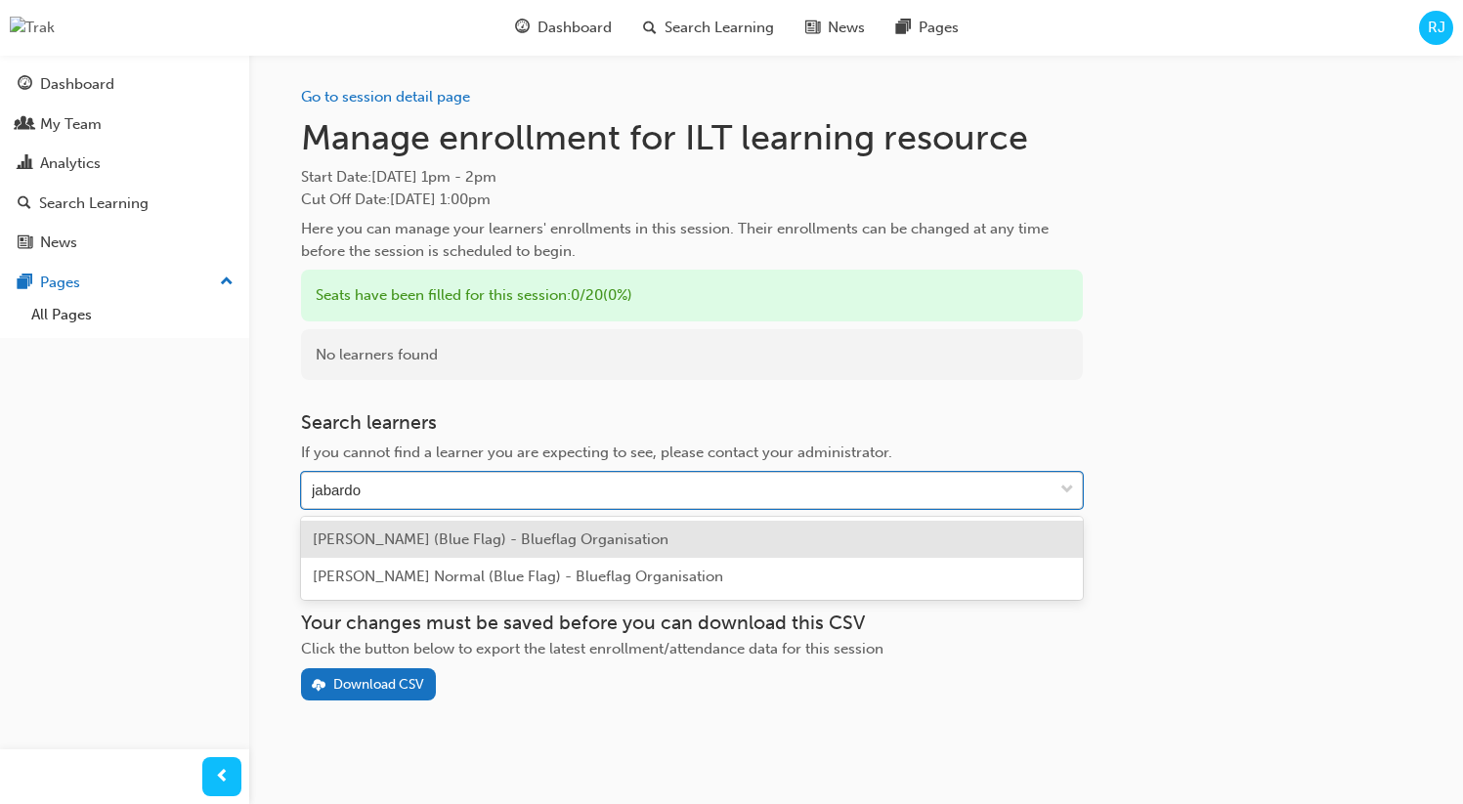
click at [392, 540] on span "Rocio Jabardo (Blue Flag) - Blueflag Organisation" at bounding box center [491, 540] width 356 height 18
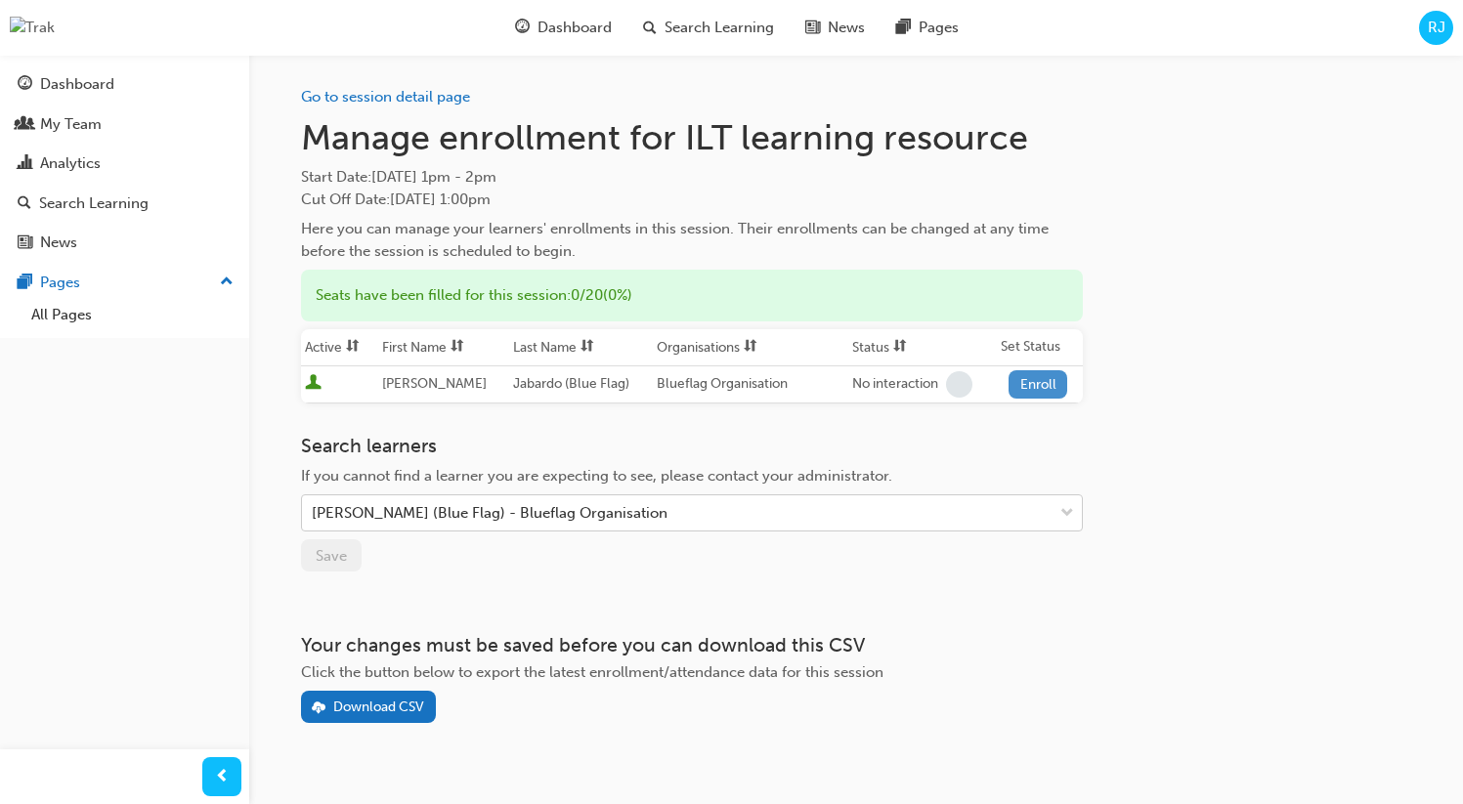
click at [1031, 388] on button "Enroll" at bounding box center [1037, 384] width 59 height 28
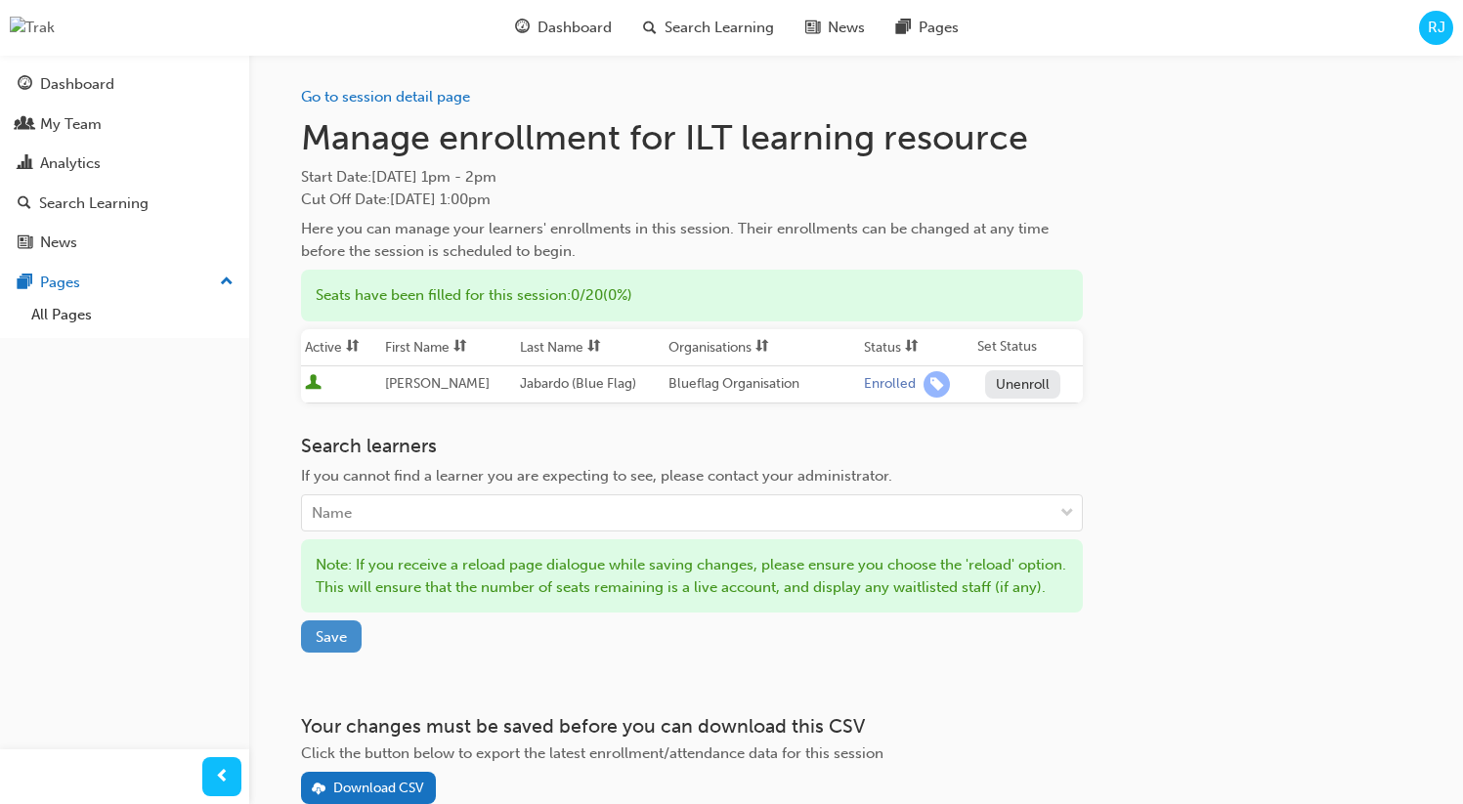
click at [339, 646] on span "Save" at bounding box center [331, 637] width 31 height 18
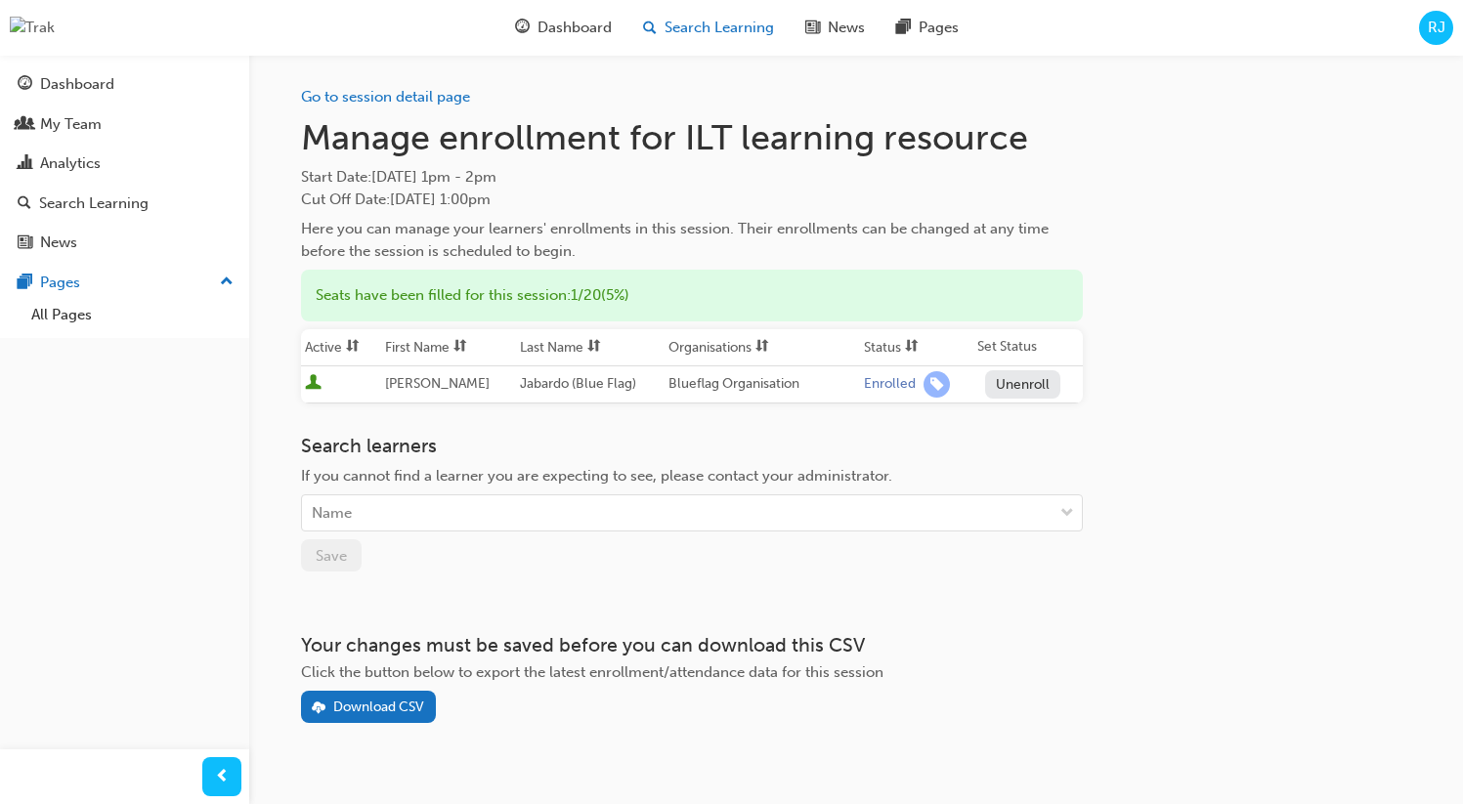
click at [659, 28] on div "Search Learning" at bounding box center [708, 28] width 162 height 40
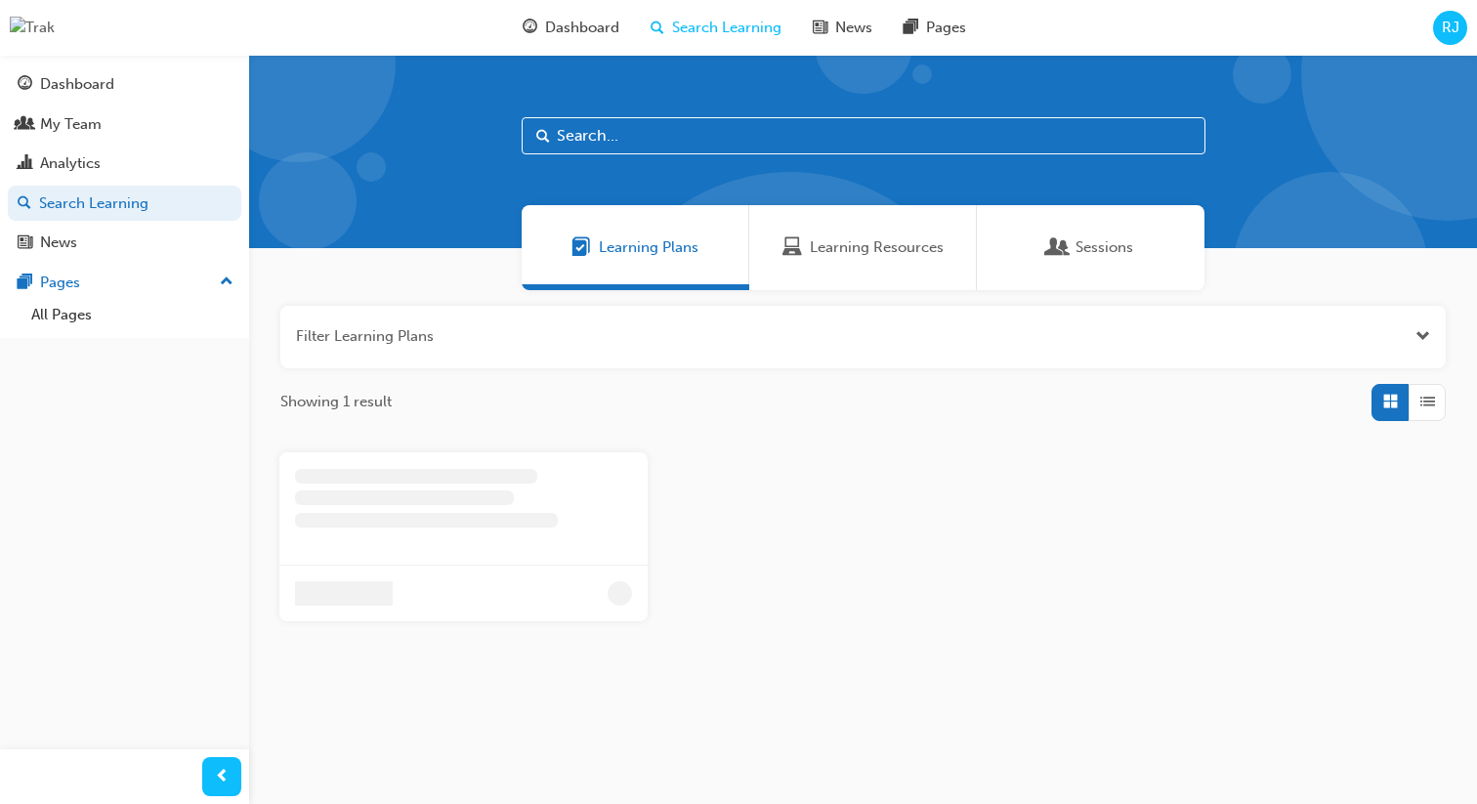
click at [804, 252] on div "Learning Resources" at bounding box center [863, 247] width 161 height 22
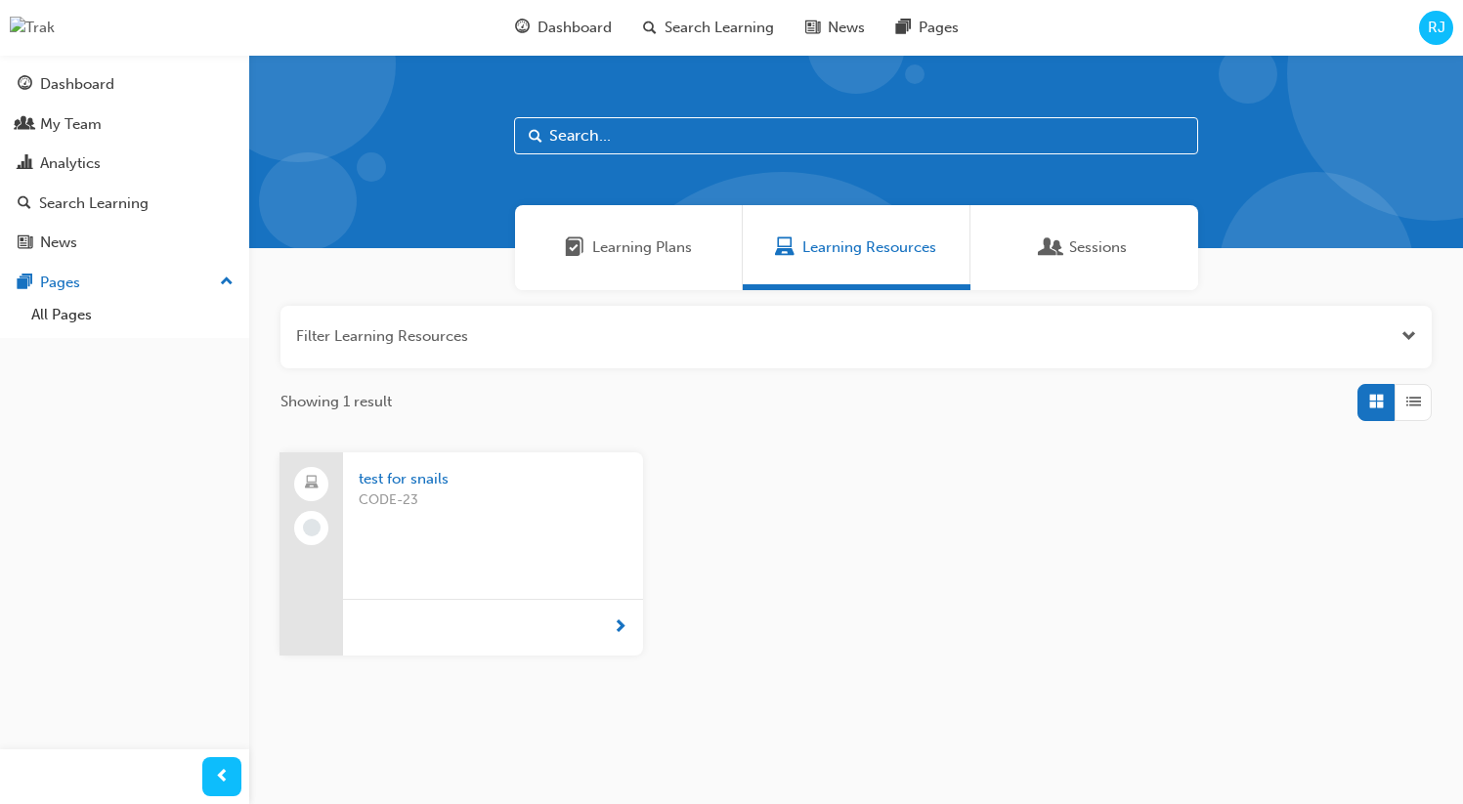
click at [1378, 347] on button "button" at bounding box center [855, 337] width 1151 height 63
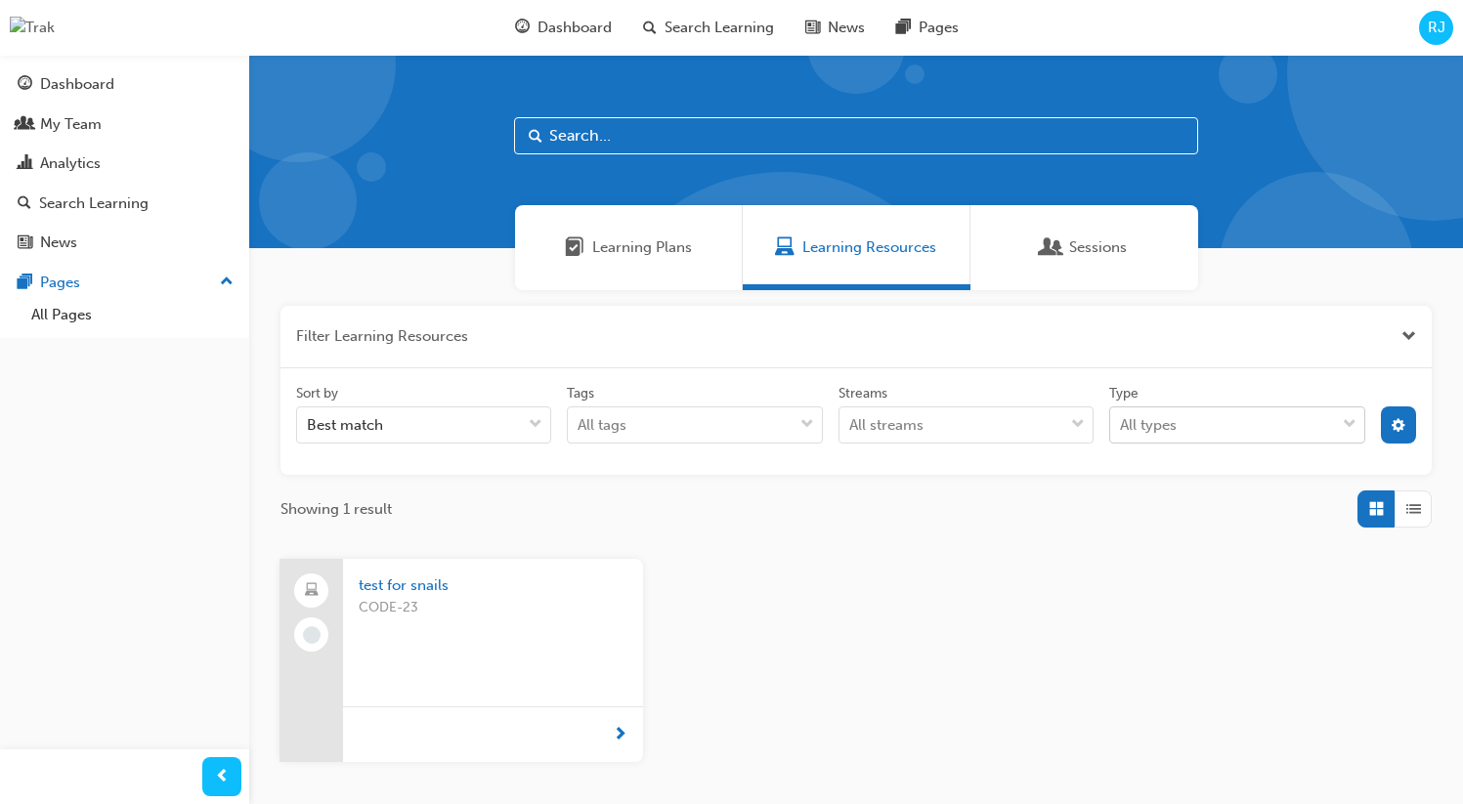
click at [1187, 427] on div "All types" at bounding box center [1222, 425] width 224 height 34
click at [1122, 427] on input "Type All types" at bounding box center [1121, 424] width 2 height 17
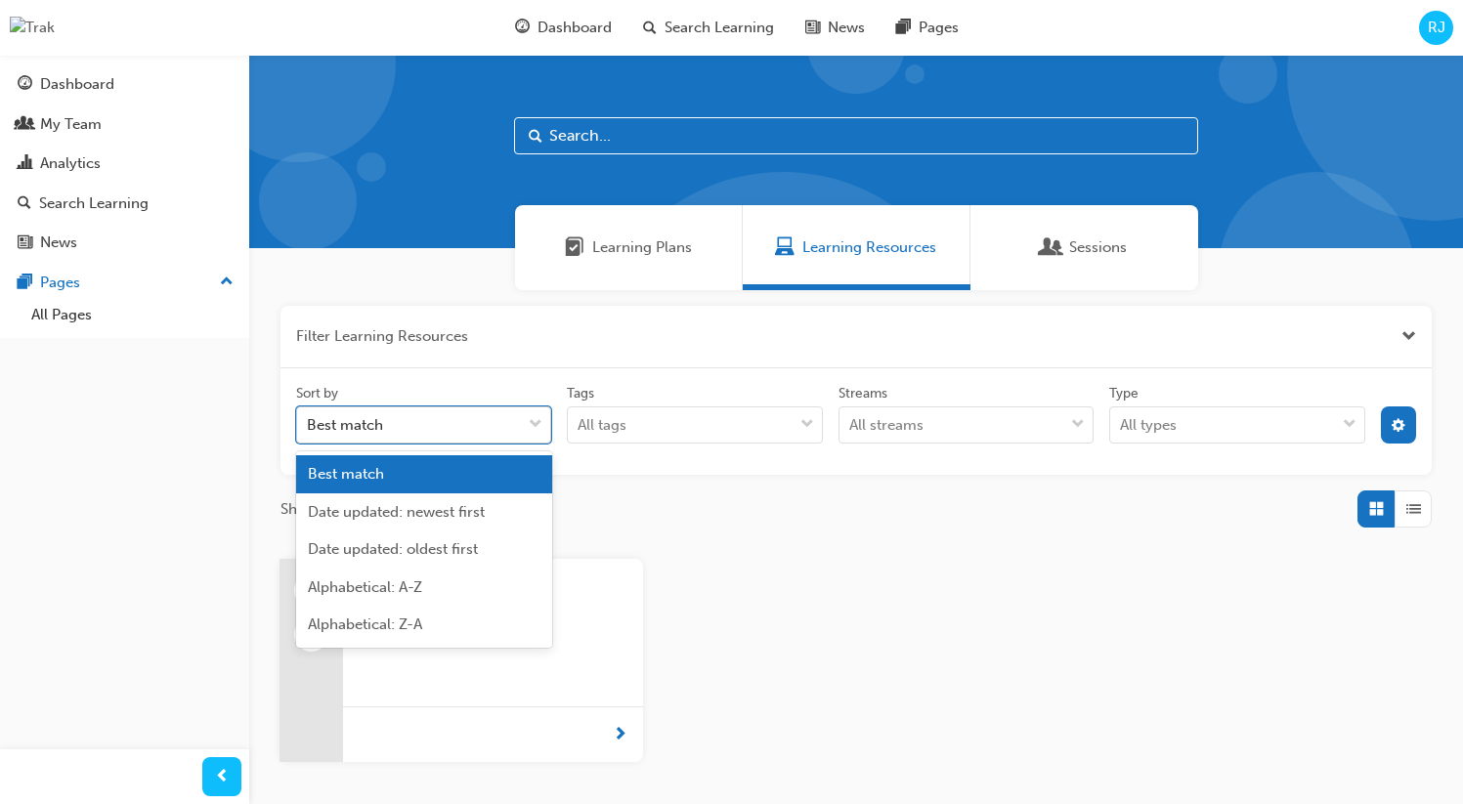
click at [450, 429] on div "Best match" at bounding box center [409, 425] width 224 height 34
click at [309, 429] on input "Sort by option Best match focused, 1 of 5. 5 results available. Use Up and Down…" at bounding box center [308, 424] width 2 height 17
click at [910, 433] on div "All streams" at bounding box center [886, 425] width 74 height 22
click at [851, 433] on input "Streams All streams" at bounding box center [850, 424] width 2 height 17
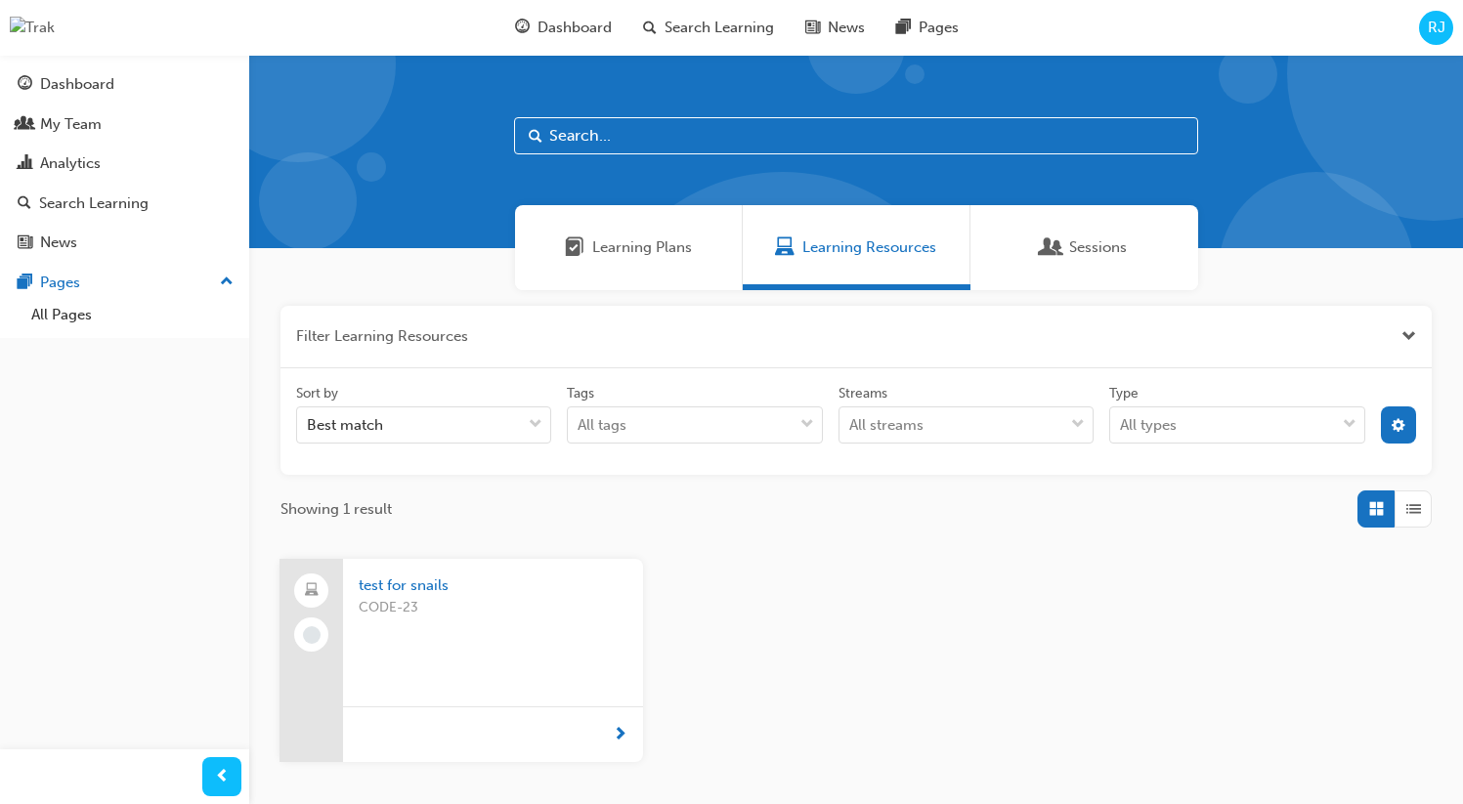
click at [713, 486] on div "Filter Learning Resources Sort by Best match Tags All tags Streams All streams …" at bounding box center [855, 417] width 1151 height 223
click at [990, 433] on div "All streams" at bounding box center [951, 425] width 224 height 34
click at [851, 433] on input "Streams 0 results available. Use Up and Down to choose options, press Enter to …" at bounding box center [850, 424] width 2 height 17
click at [1254, 445] on div "Sort by Best match Tags All tags Streams All streams Type All types" at bounding box center [855, 422] width 1135 height 76
click at [1248, 435] on div "All types" at bounding box center [1222, 425] width 224 height 34
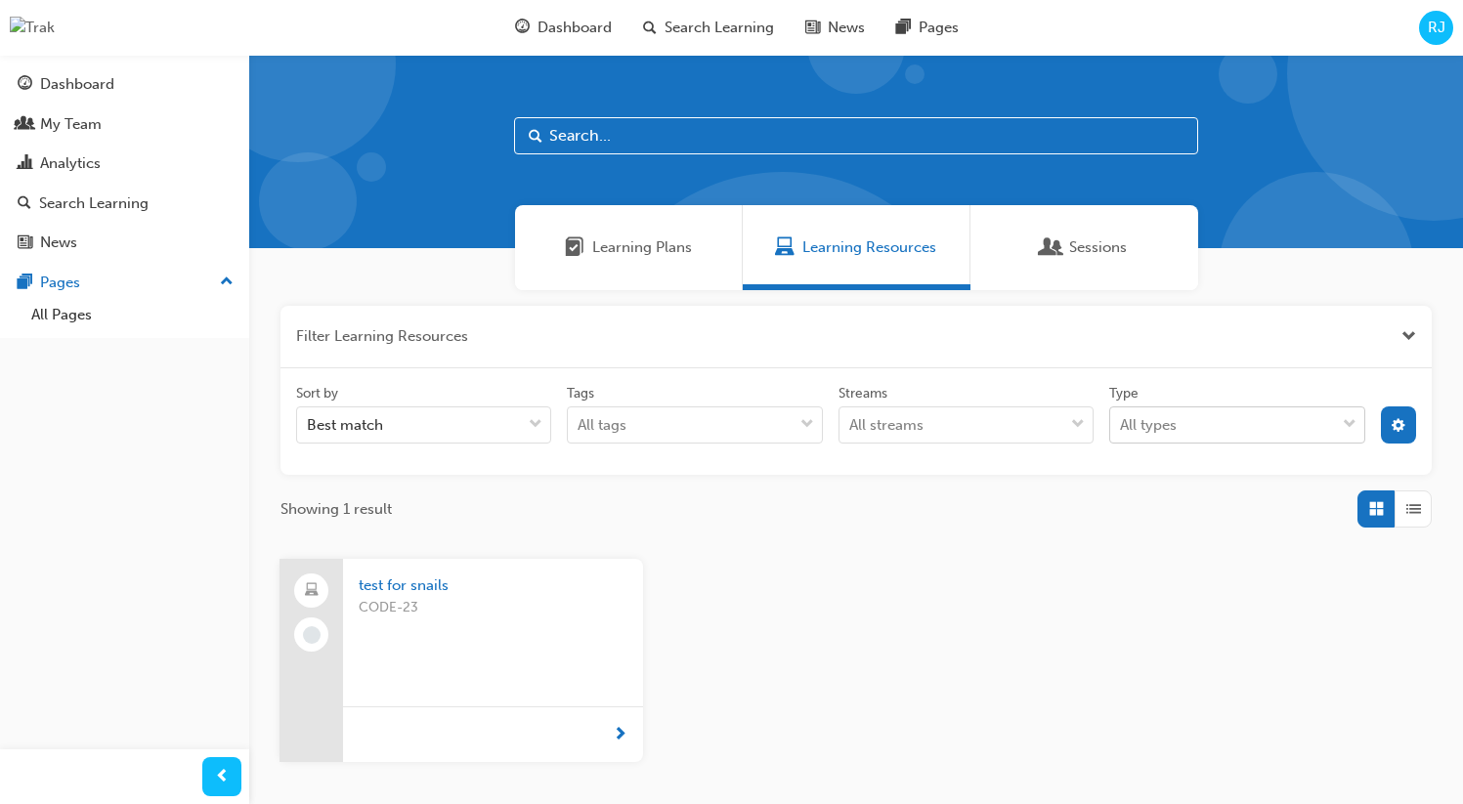
click at [1122, 433] on input "Type All types" at bounding box center [1121, 424] width 2 height 17
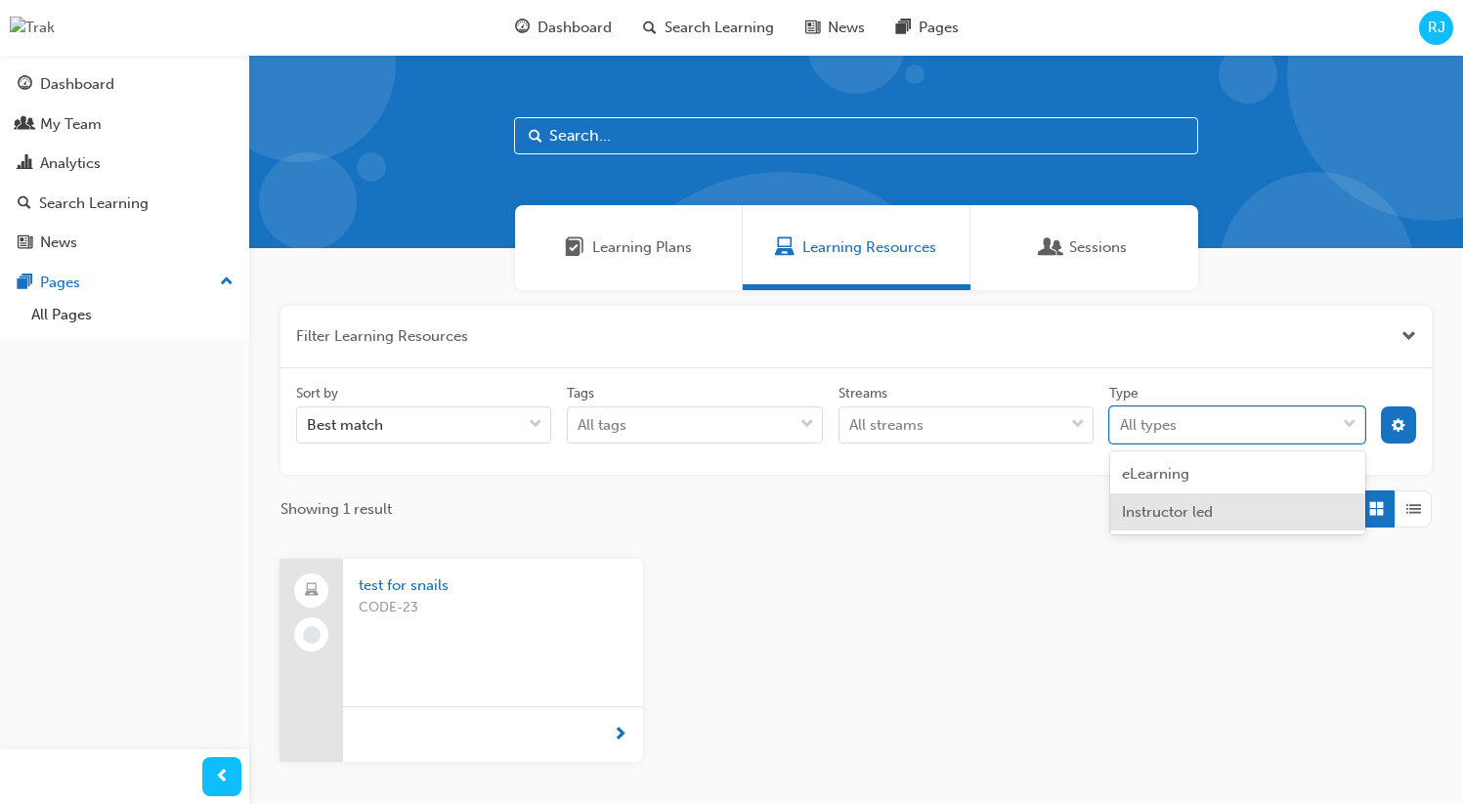
click at [1134, 514] on span "Instructor led" at bounding box center [1167, 512] width 91 height 18
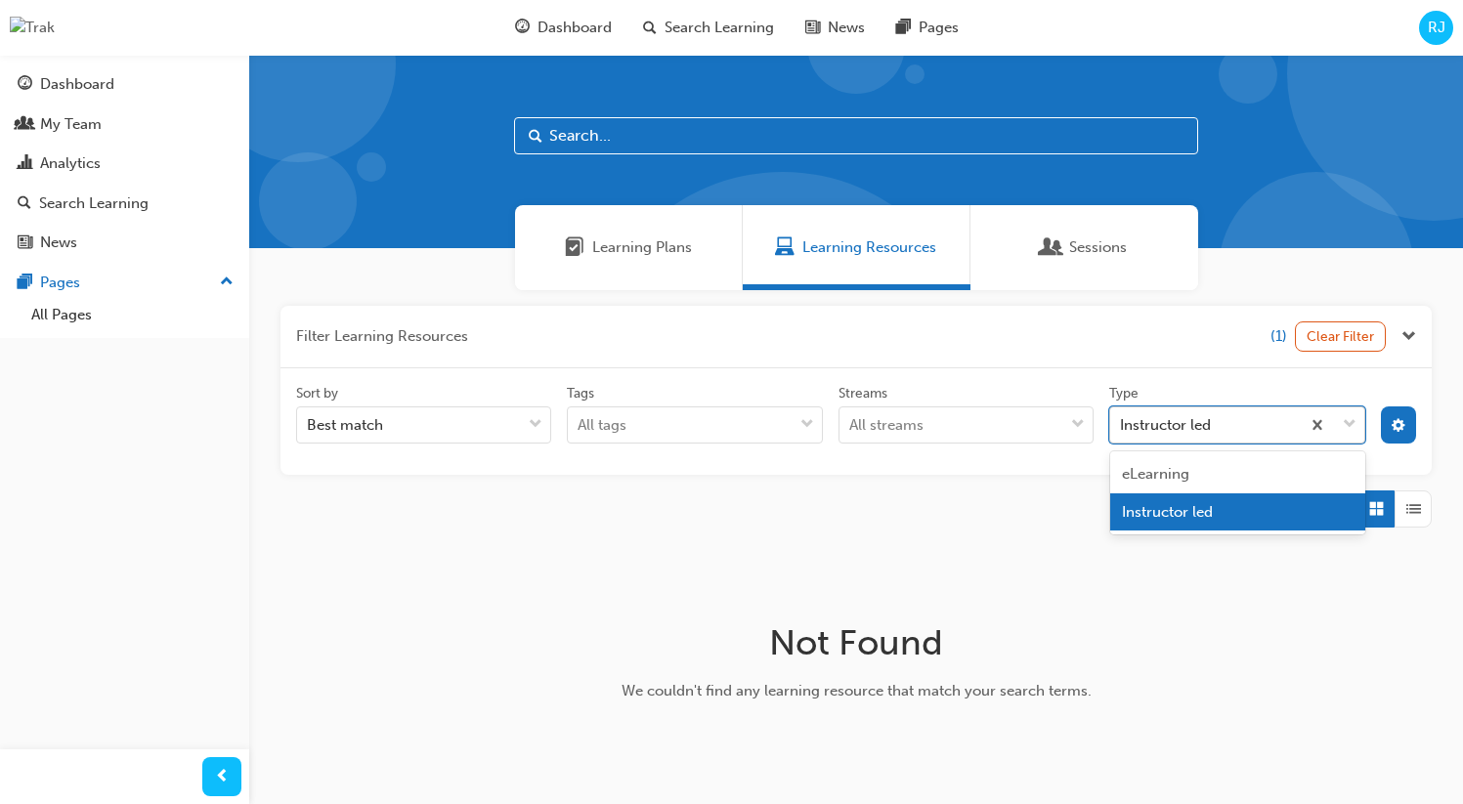
click at [1213, 427] on div "Instructor led" at bounding box center [1204, 425] width 189 height 34
click at [1122, 427] on input "Type option Instructor led focused, 2 of 2. 2 results available. Use Up and Dow…" at bounding box center [1121, 424] width 2 height 17
click at [1184, 476] on span "eLearning" at bounding box center [1155, 474] width 67 height 18
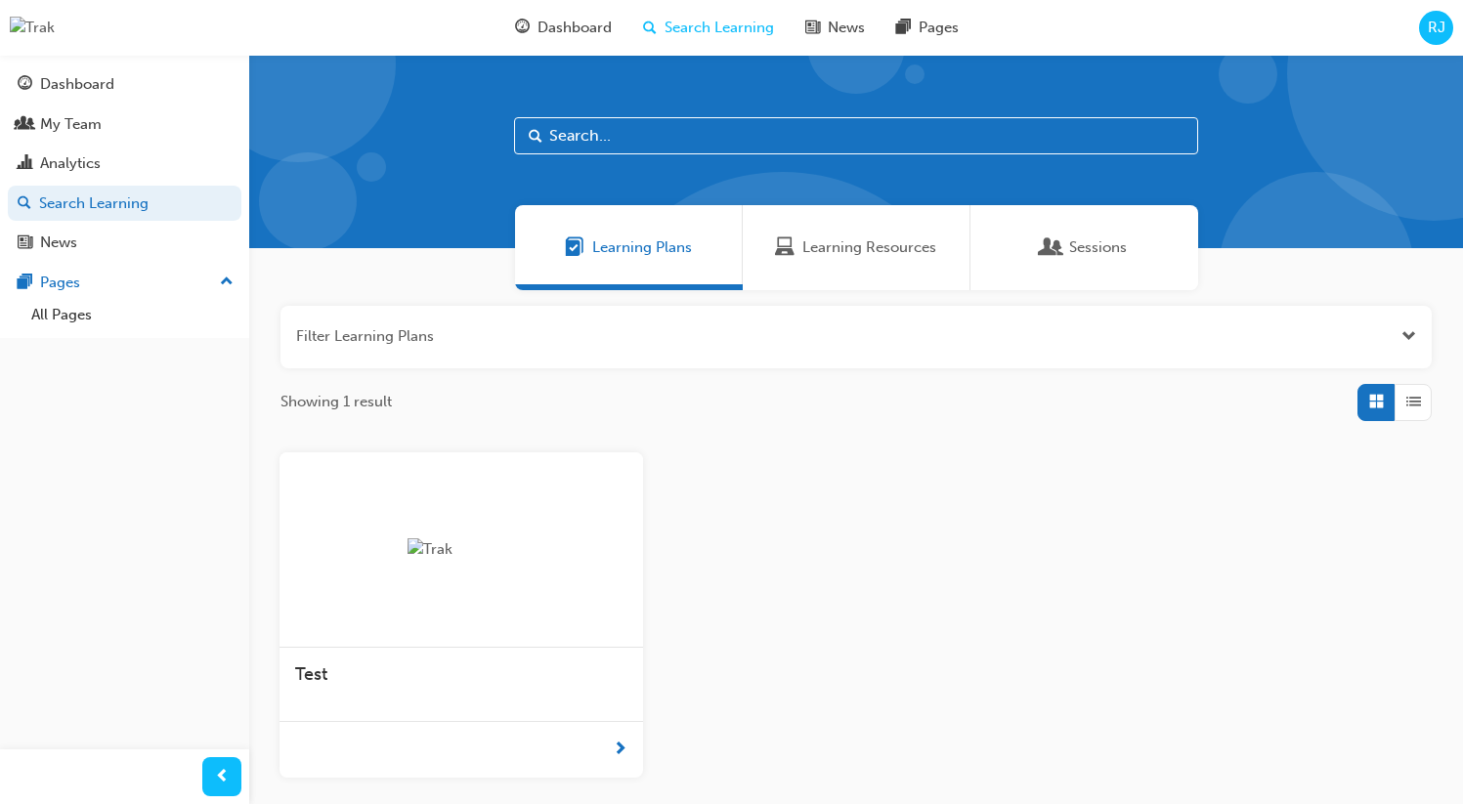
click at [1084, 243] on span "Sessions" at bounding box center [1098, 247] width 58 height 22
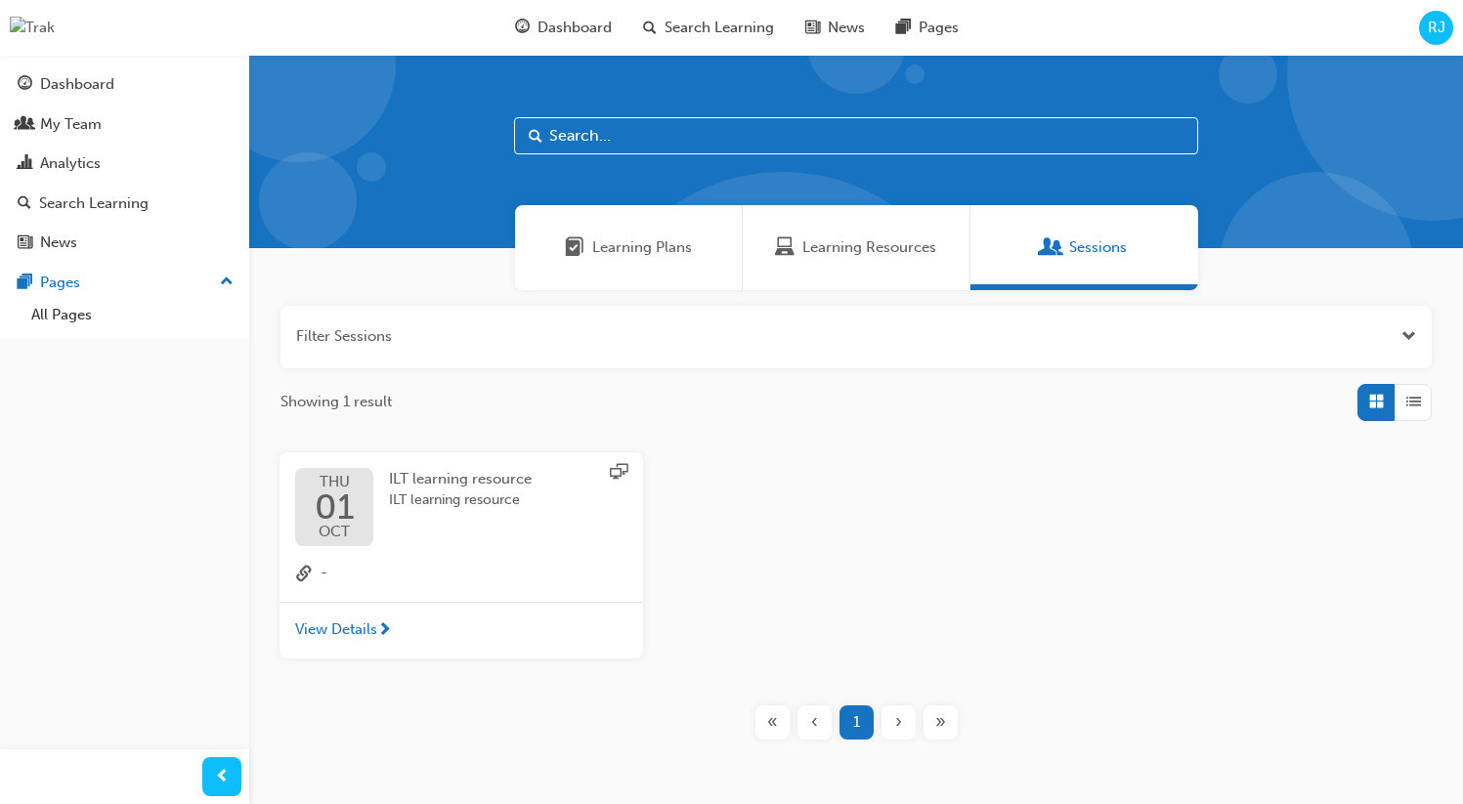
click at [438, 498] on span "ILT learning resource" at bounding box center [460, 500] width 143 height 22
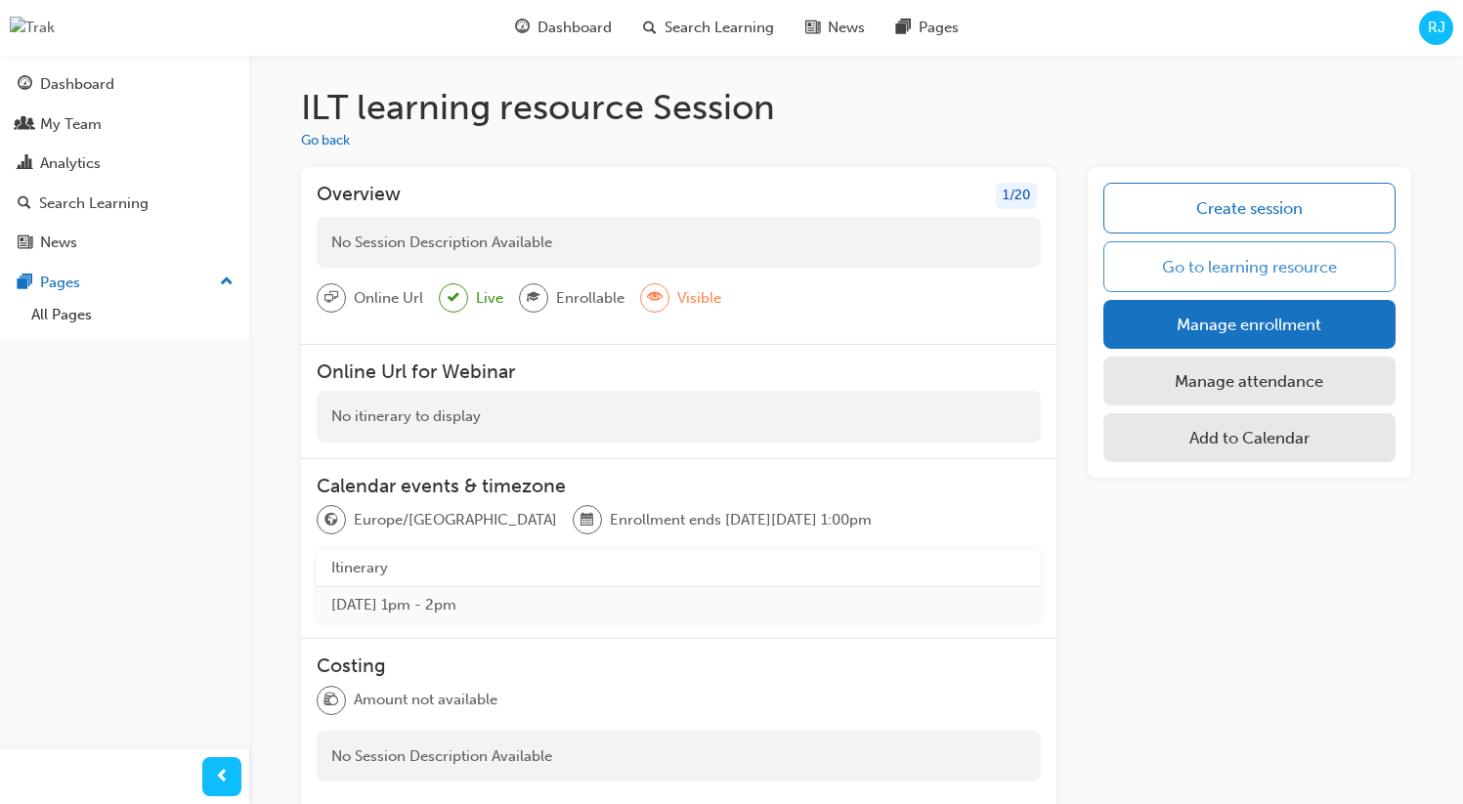
click at [1275, 272] on link "Go to learning resource" at bounding box center [1249, 266] width 292 height 51
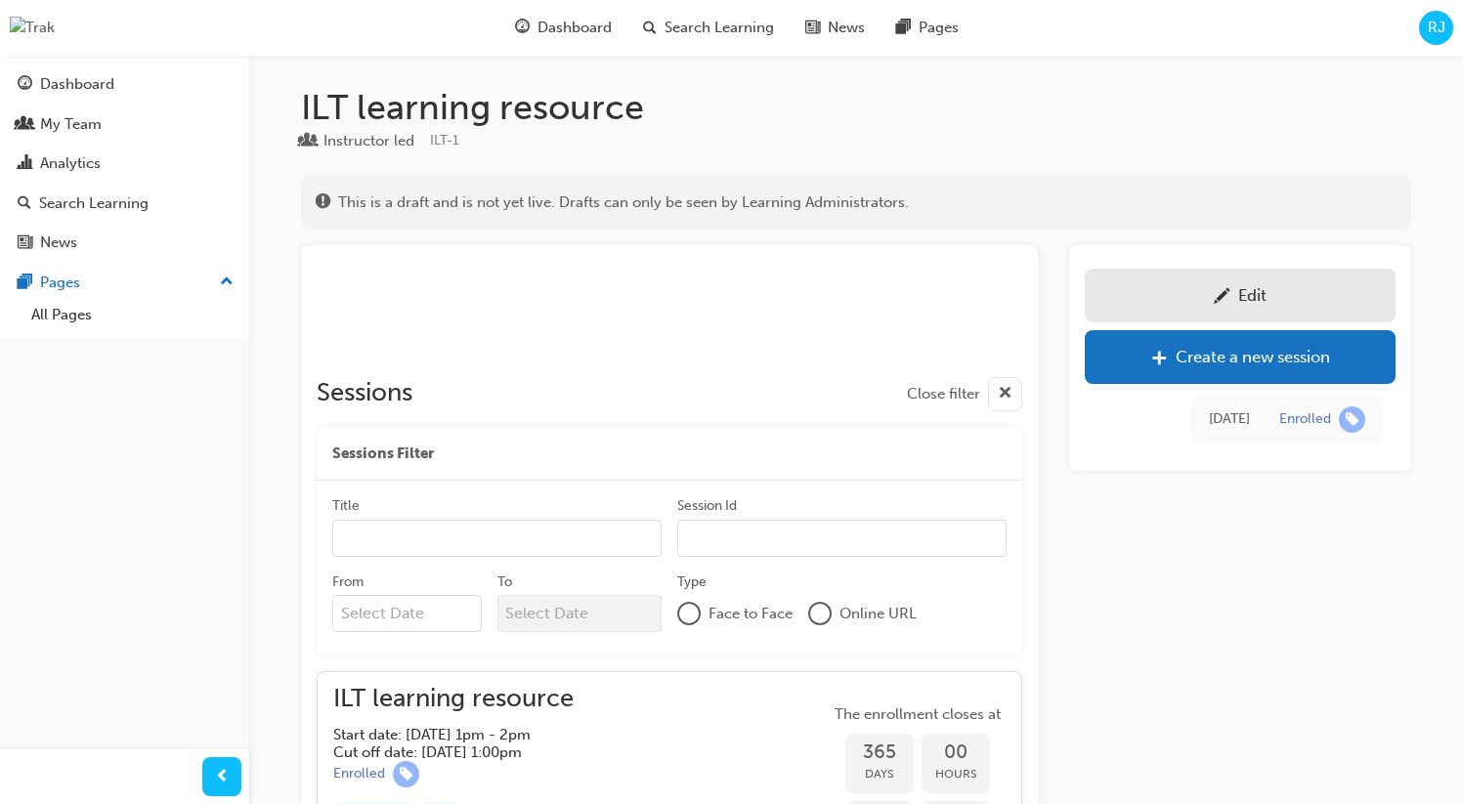
click at [1226, 294] on span "pencil-icon" at bounding box center [1221, 298] width 17 height 20
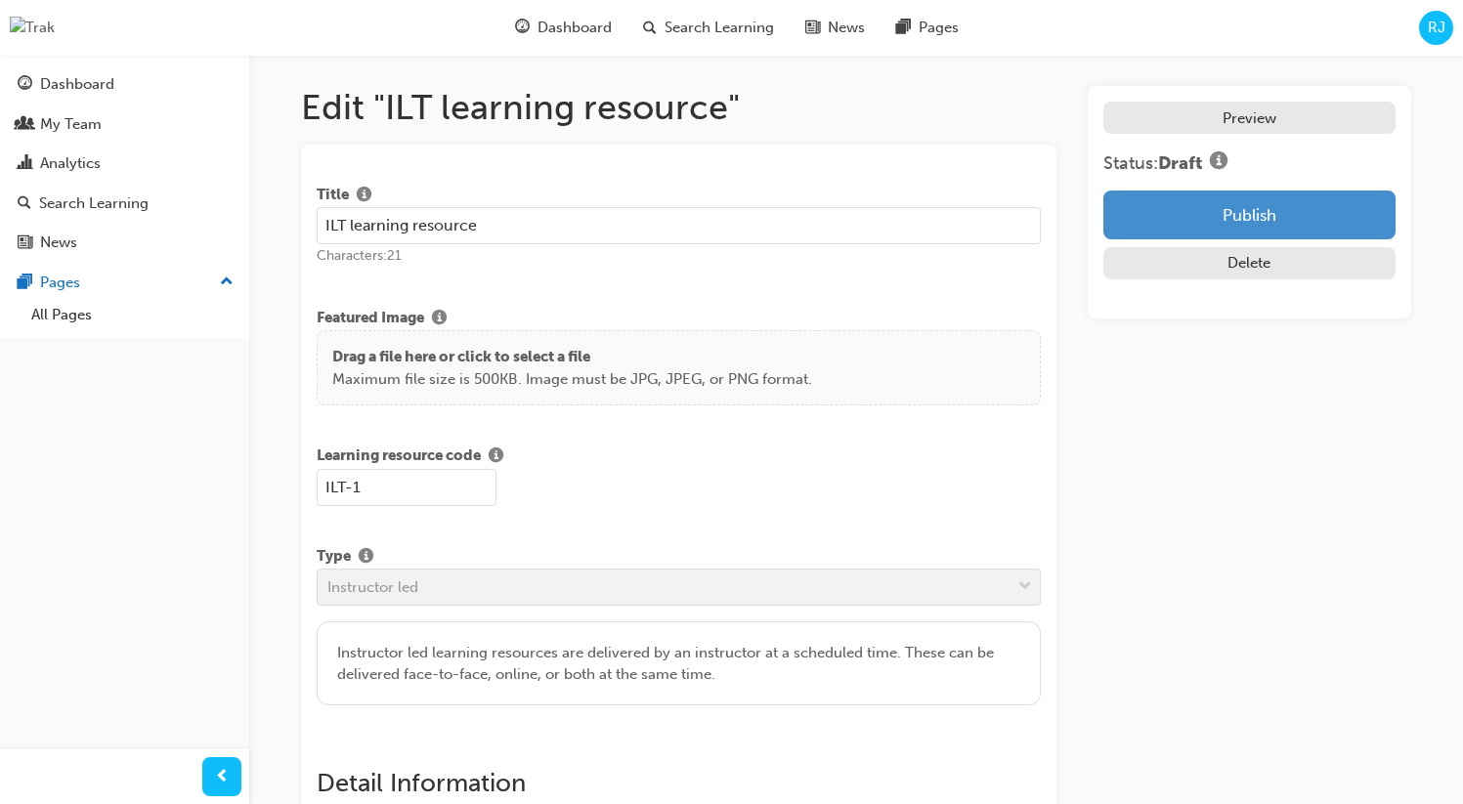
click at [1240, 218] on button "Publish" at bounding box center [1249, 215] width 292 height 49
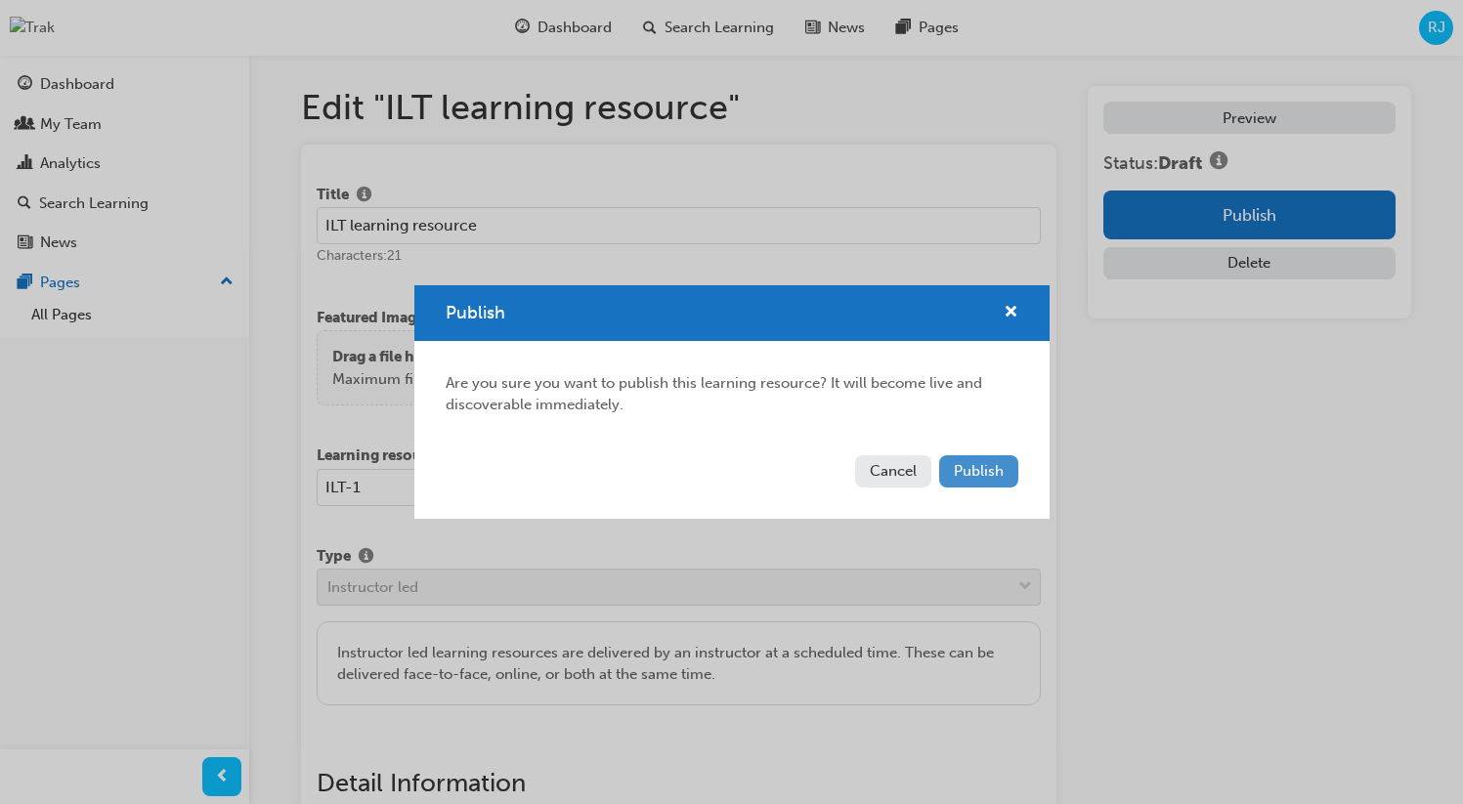
click at [967, 462] on span "Publish" at bounding box center [979, 471] width 50 height 18
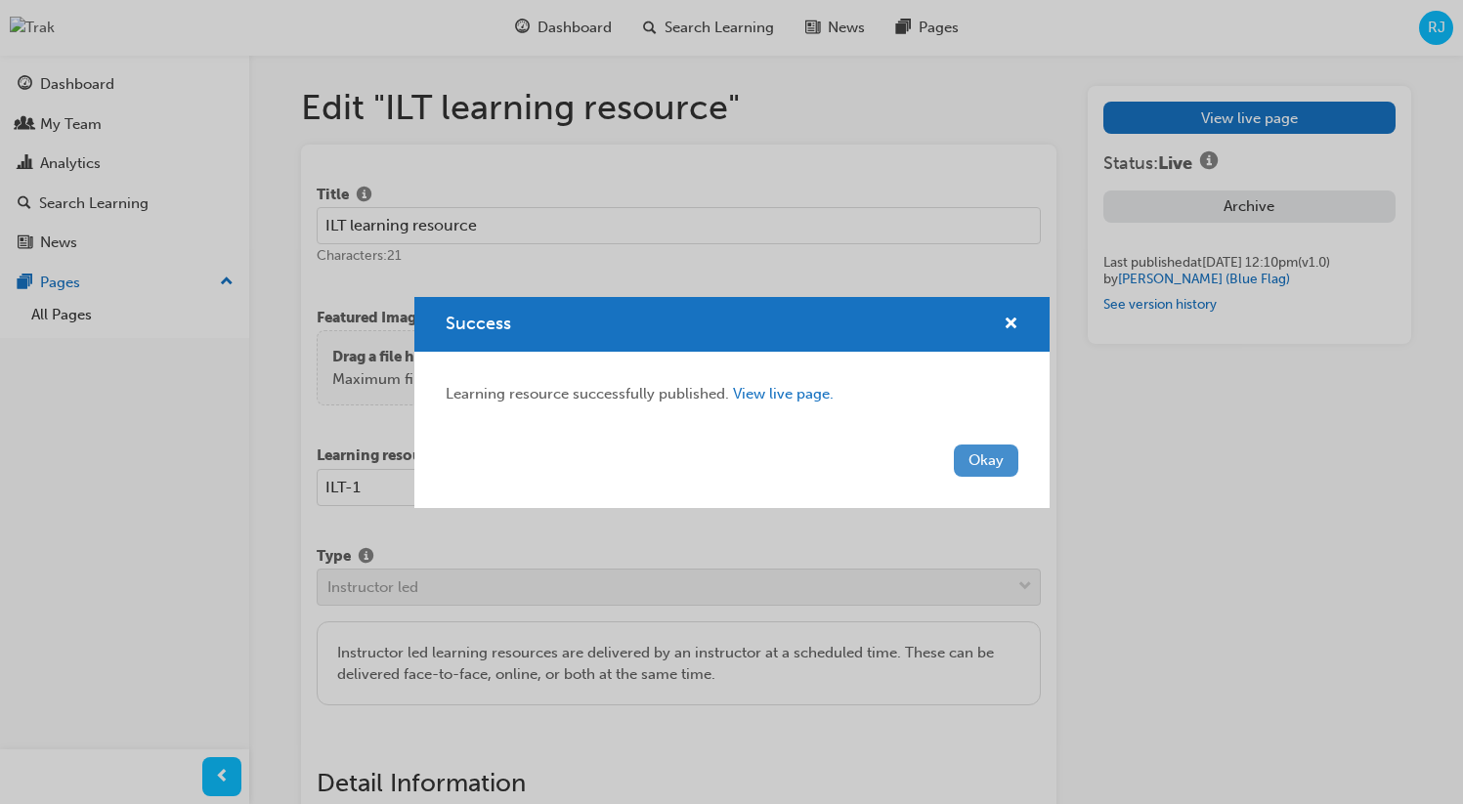
click at [1000, 459] on button "Okay" at bounding box center [986, 461] width 64 height 32
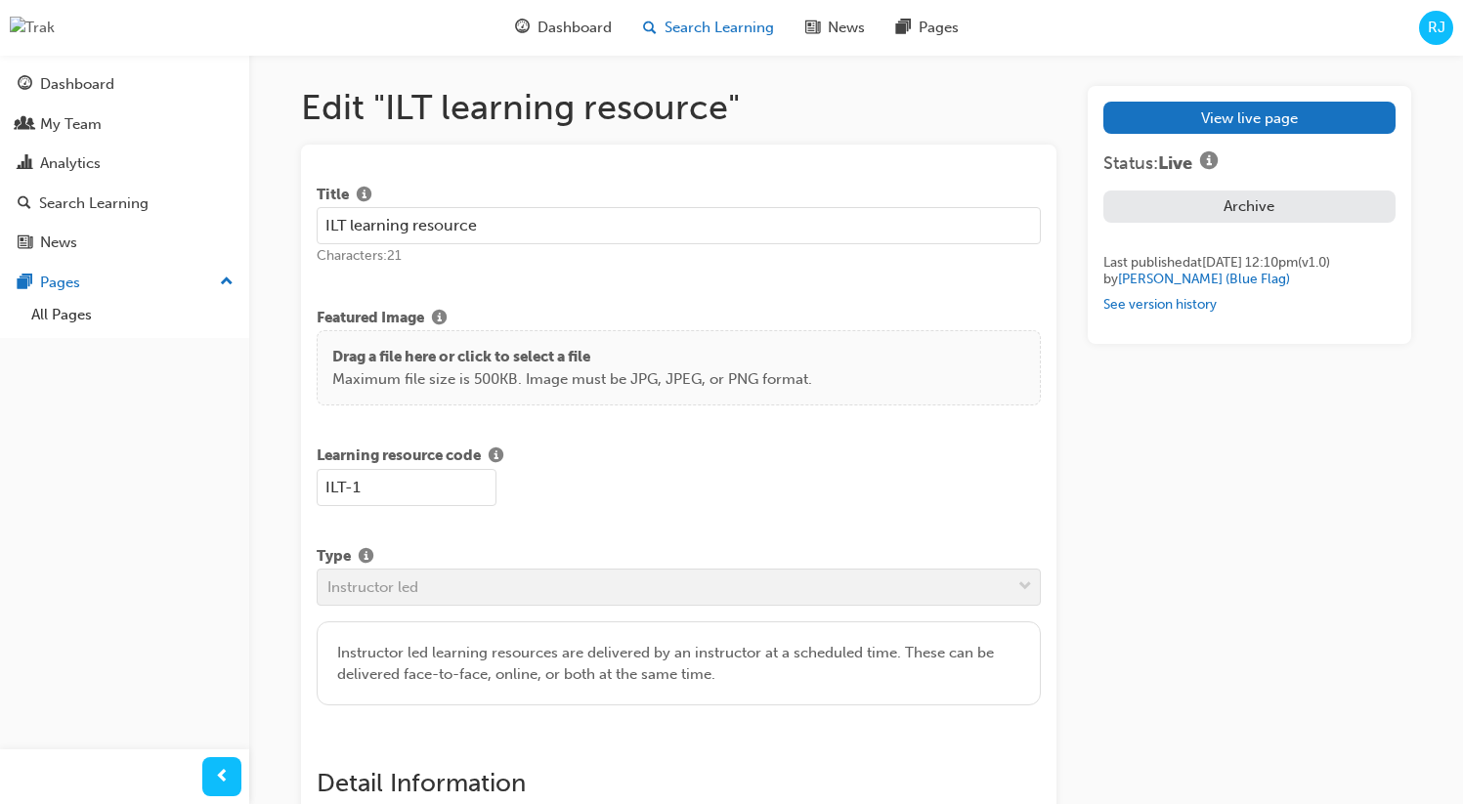
click at [719, 19] on span "Search Learning" at bounding box center [718, 28] width 109 height 22
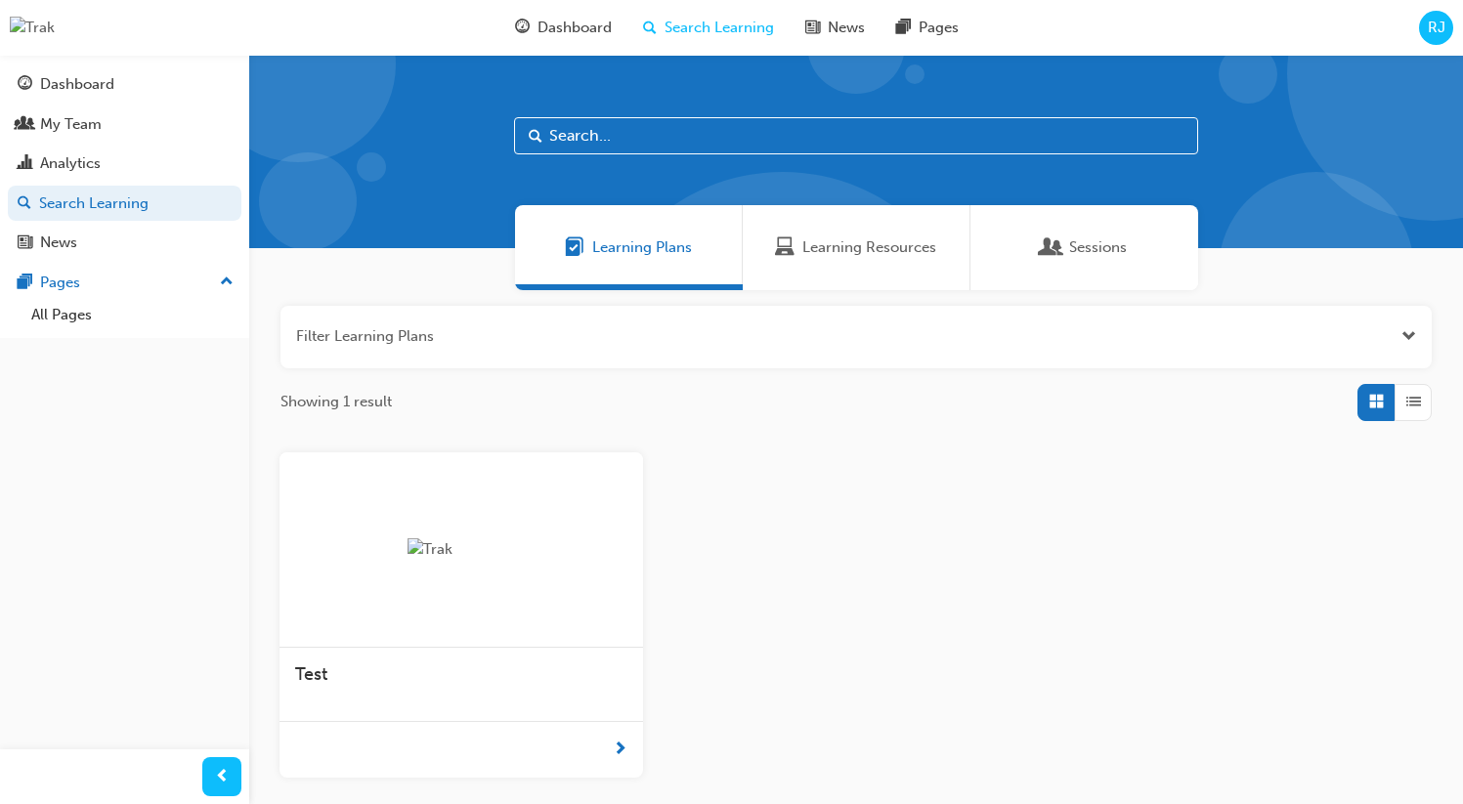
click at [810, 253] on span "Learning Resources" at bounding box center [869, 247] width 134 height 22
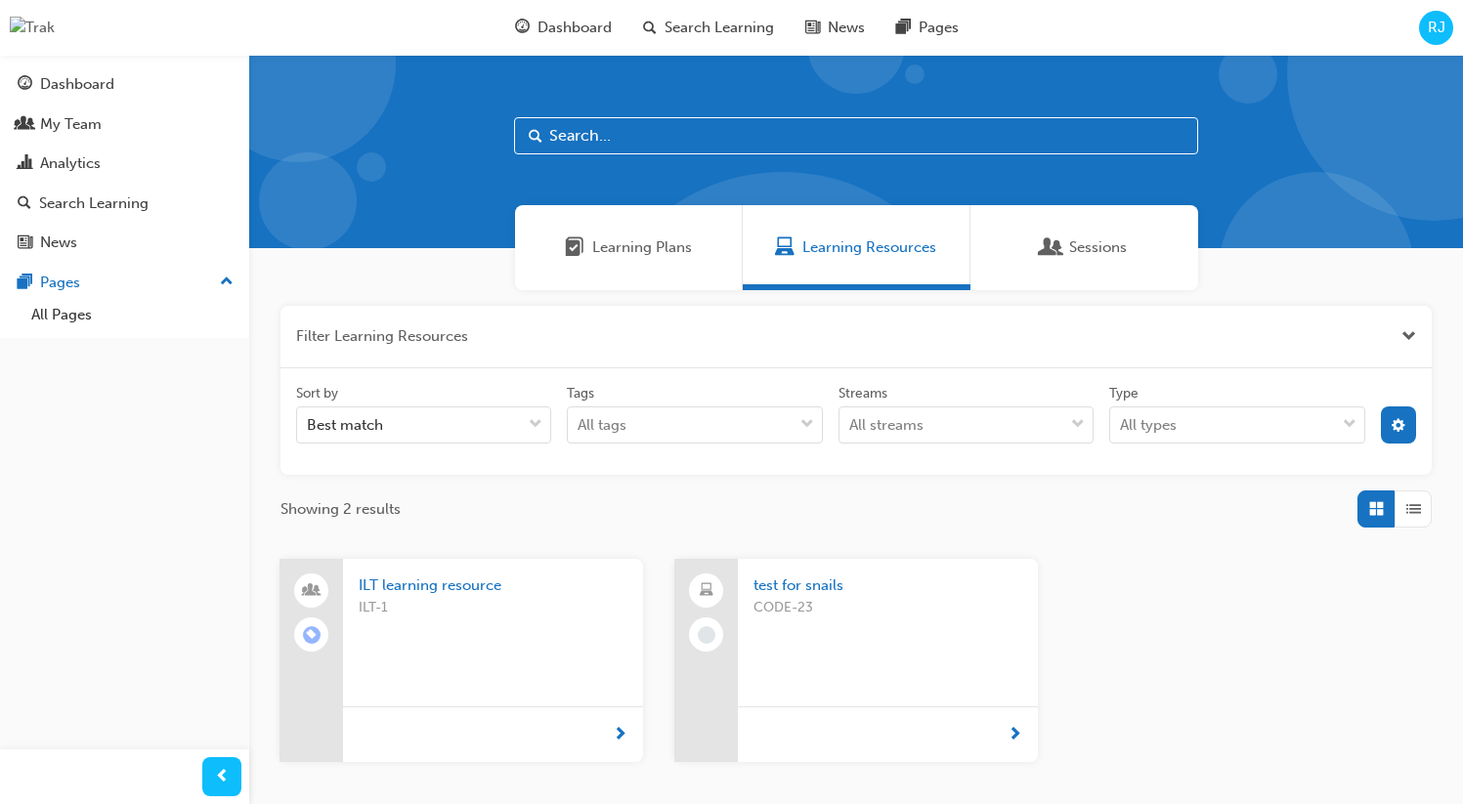
click at [769, 581] on span "test for snails" at bounding box center [887, 585] width 269 height 22
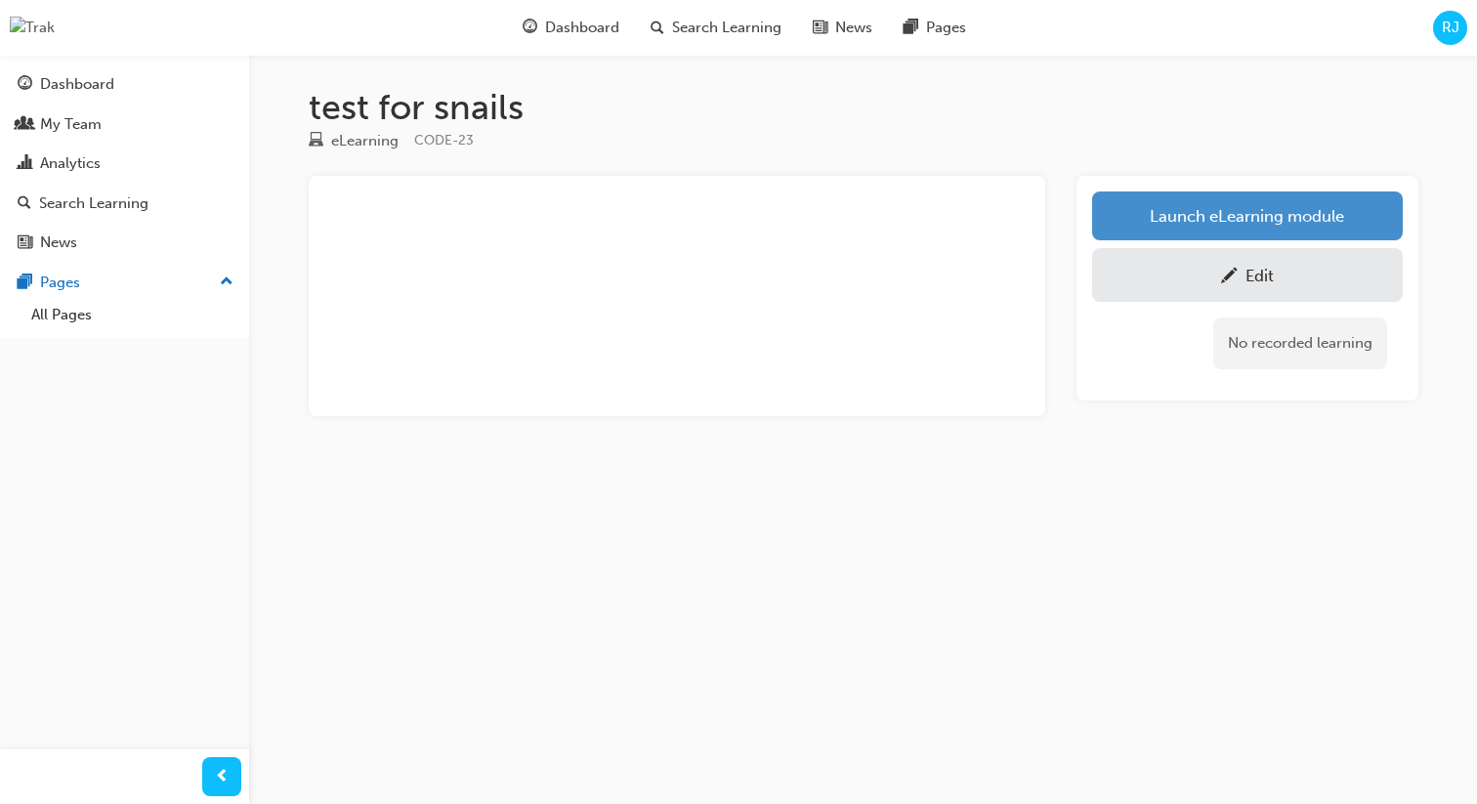
click at [1213, 204] on link "Launch eLearning module" at bounding box center [1247, 215] width 311 height 49
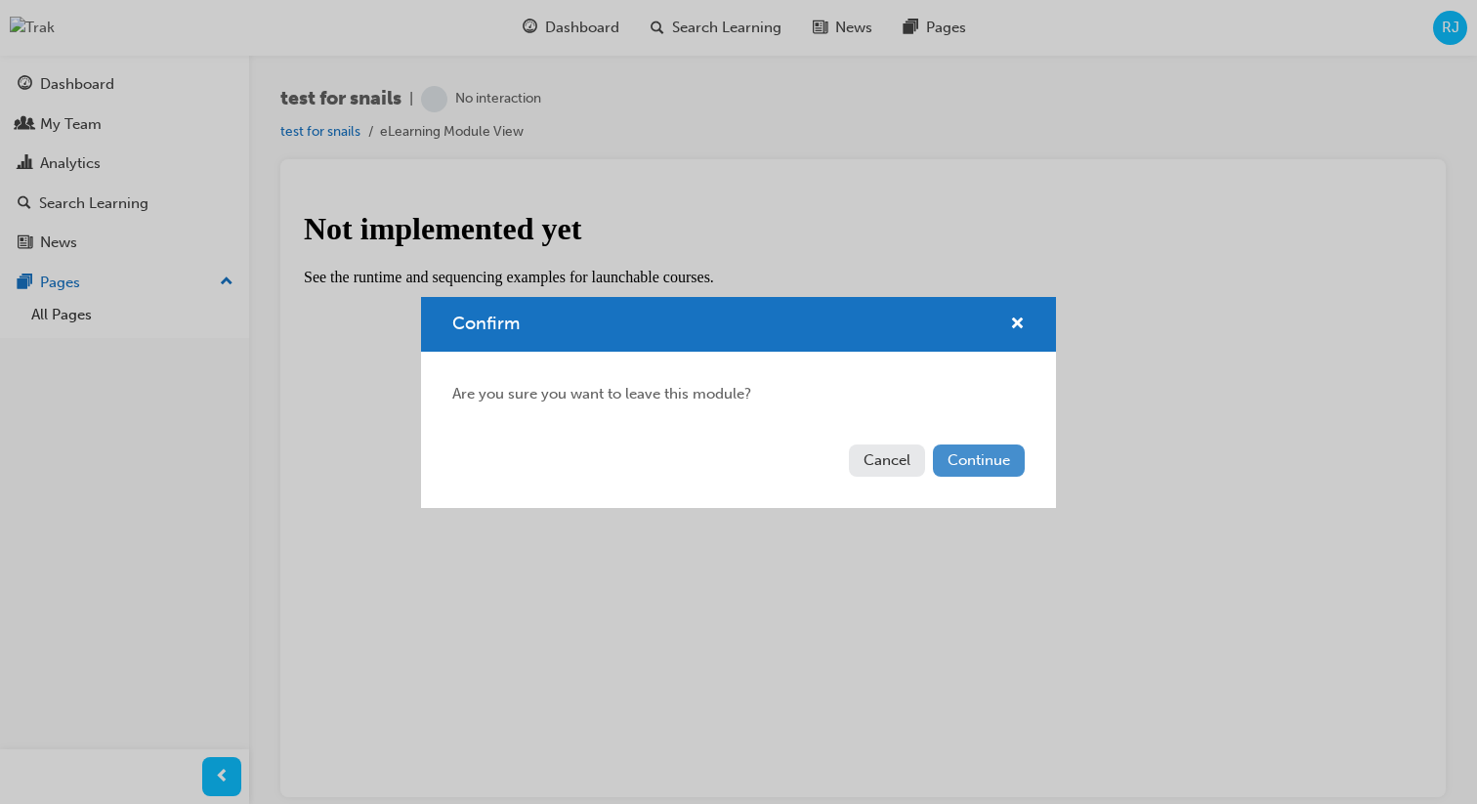
click at [979, 463] on button "Continue" at bounding box center [979, 461] width 92 height 32
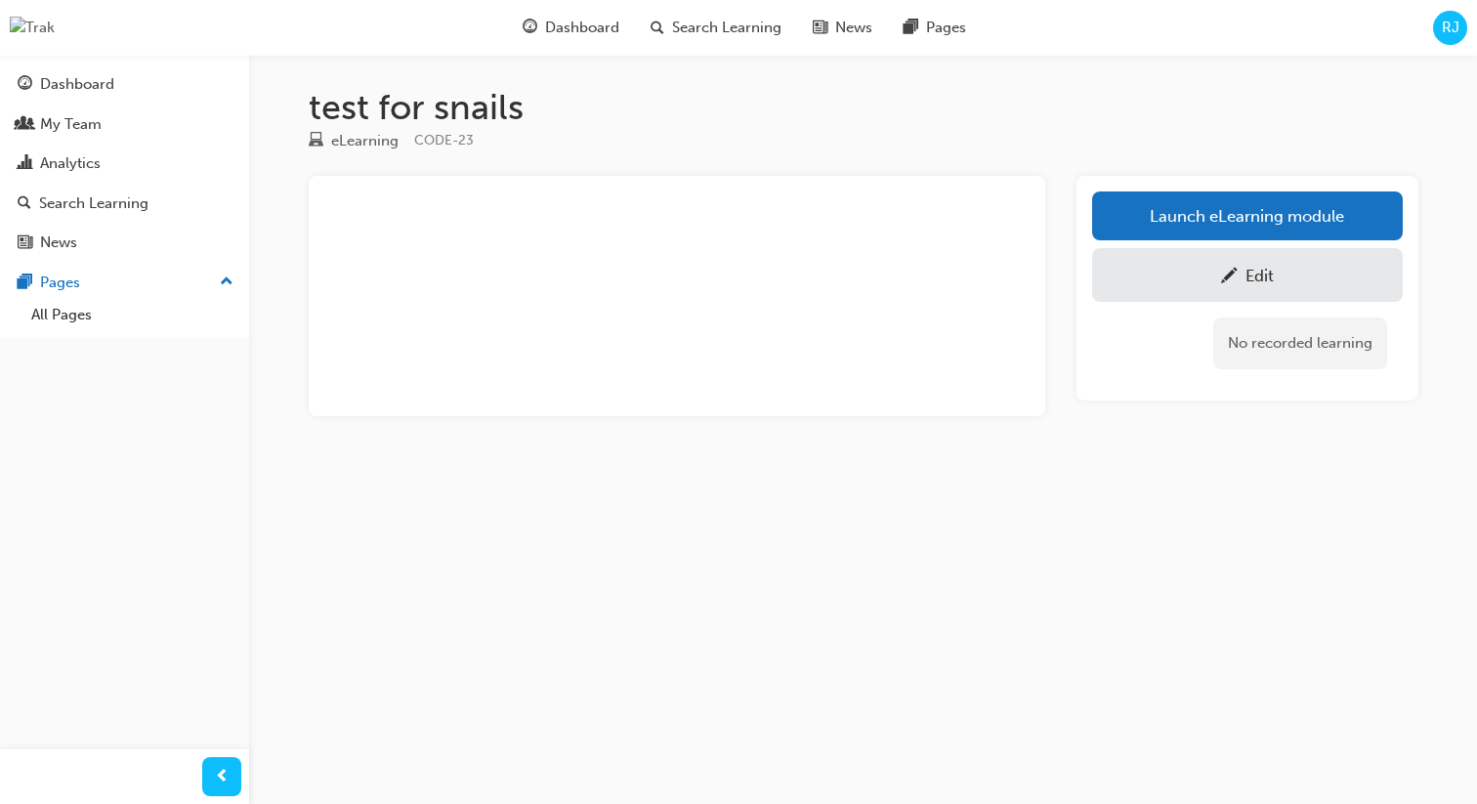
click at [1198, 382] on div "No recorded learning" at bounding box center [1247, 343] width 311 height 83
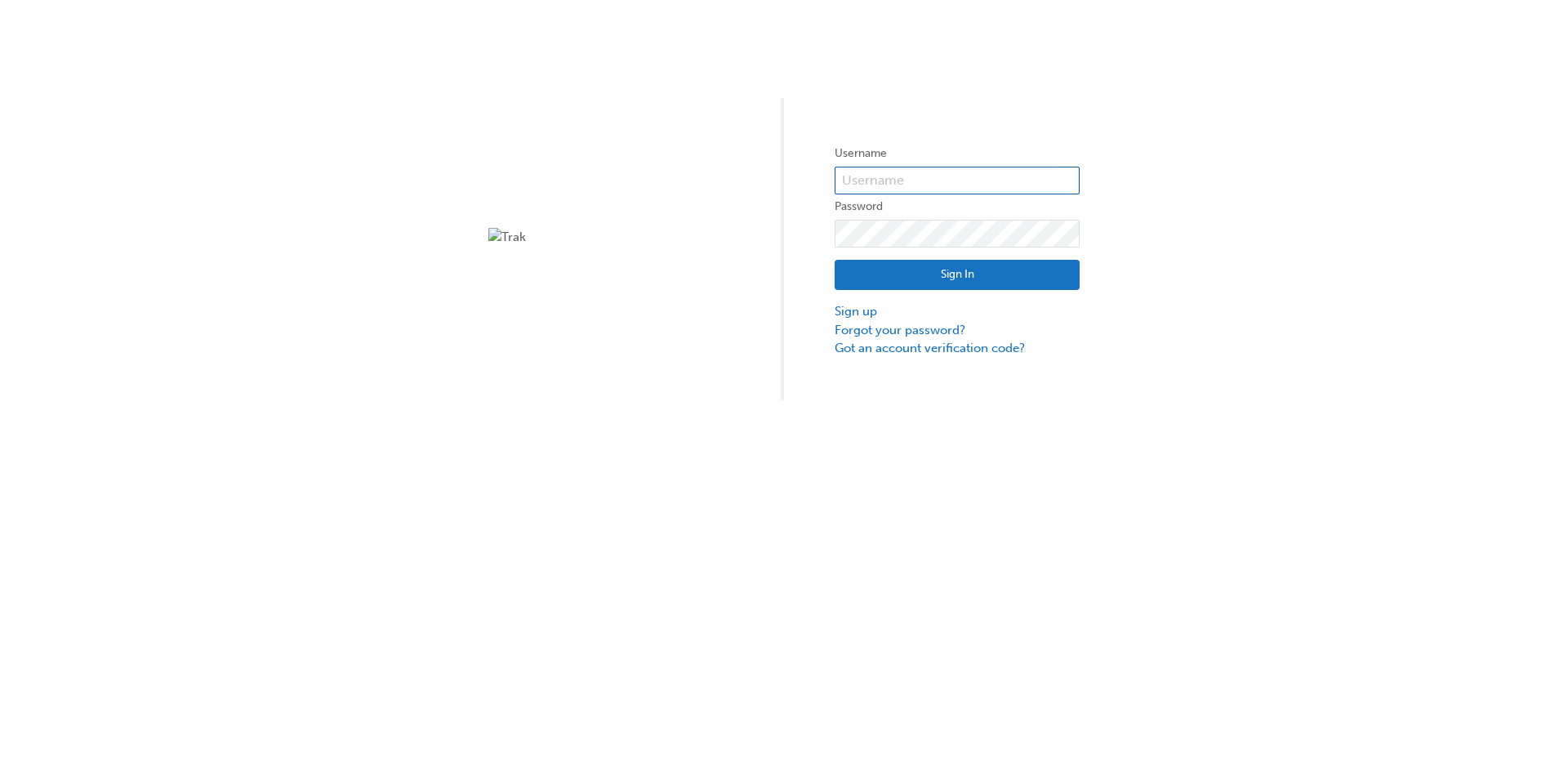
click at [899, 182] on input "text" at bounding box center [957, 180] width 245 height 28
type input "bf.[PERSON_NAME].jabardo"
click button "Sign In" at bounding box center [957, 275] width 245 height 31
